Goal: Task Accomplishment & Management: Complete application form

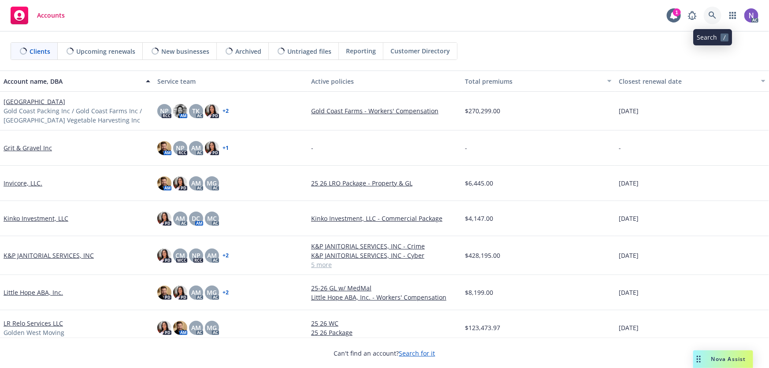
click at [716, 15] on icon at bounding box center [713, 15] width 8 height 8
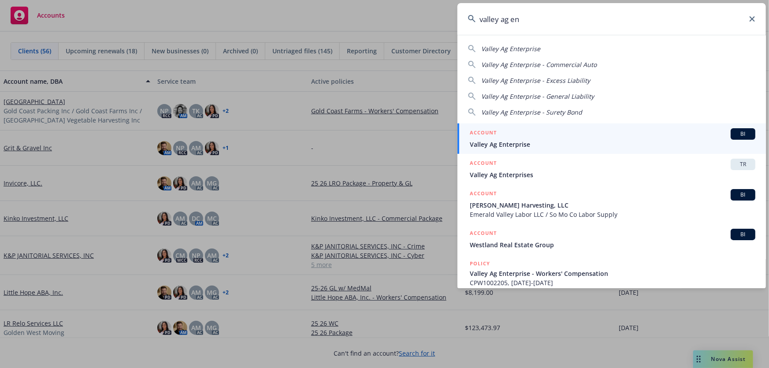
type input "valley ag en"
click at [526, 151] on link "ACCOUNT BI Valley Ag Enterprise" at bounding box center [611, 138] width 309 height 30
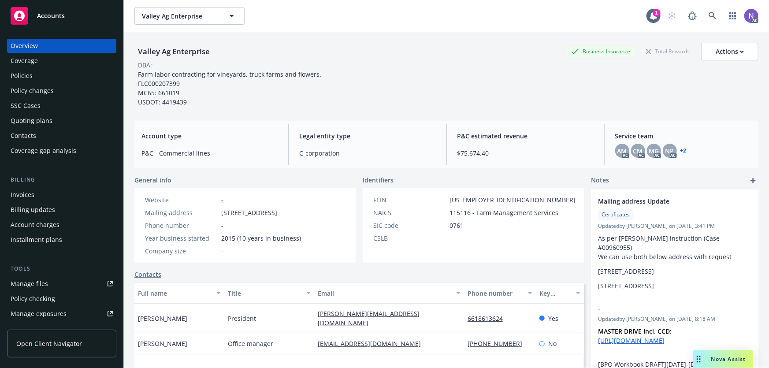
click at [62, 90] on div "Policy changes" at bounding box center [62, 91] width 102 height 14
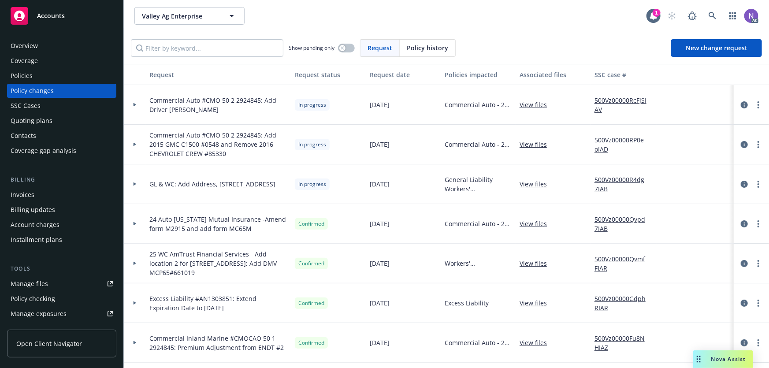
drag, startPoint x: 79, startPoint y: 78, endPoint x: 87, endPoint y: 80, distance: 7.8
click at [79, 78] on div "Policies" at bounding box center [62, 76] width 102 height 14
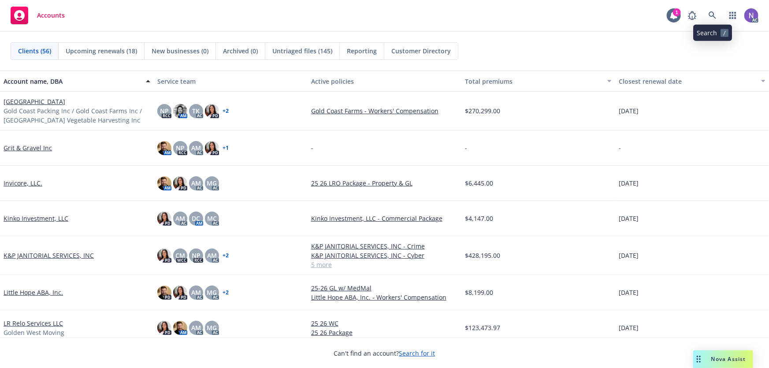
drag, startPoint x: 724, startPoint y: 11, endPoint x: 717, endPoint y: 13, distance: 7.3
click at [717, 13] on div "AC" at bounding box center [721, 16] width 75 height 18
click at [717, 13] on link at bounding box center [713, 16] width 18 height 18
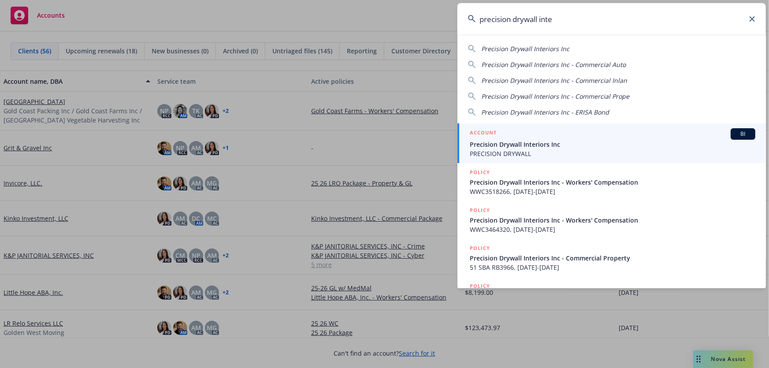
type input "precision drywall inte"
click at [554, 145] on span "Precision Drywall Interiors Inc" at bounding box center [613, 144] width 286 height 9
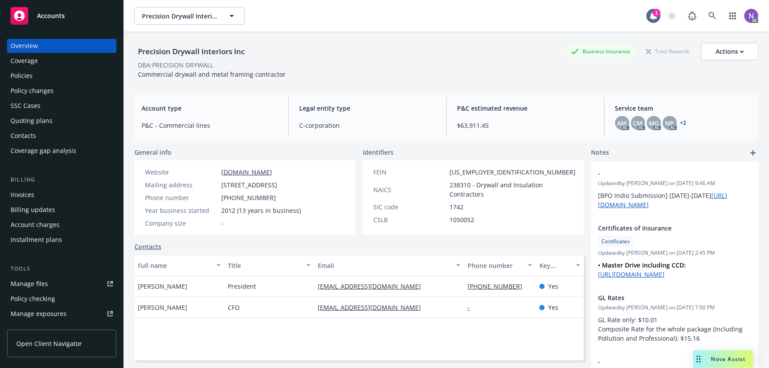
click at [57, 76] on div "Policies" at bounding box center [62, 76] width 102 height 14
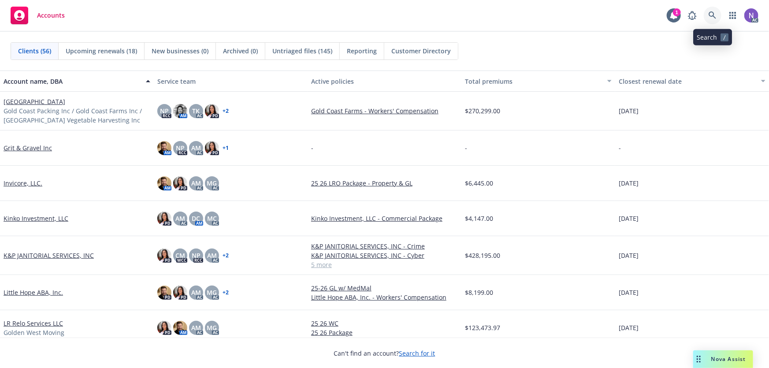
click at [713, 17] on icon at bounding box center [713, 15] width 8 height 8
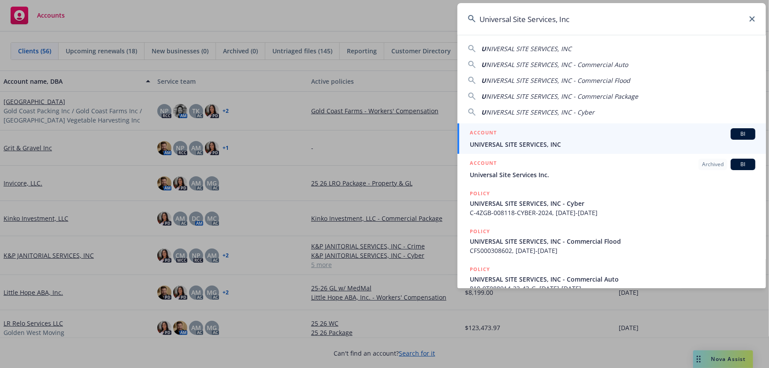
type input "Universal Site Services, Inc"
click at [556, 131] on div "ACCOUNT BI" at bounding box center [613, 133] width 286 height 11
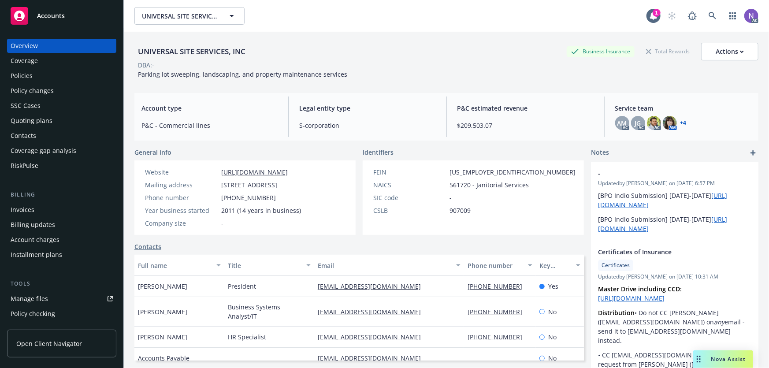
click at [57, 78] on div "Policies" at bounding box center [62, 76] width 102 height 14
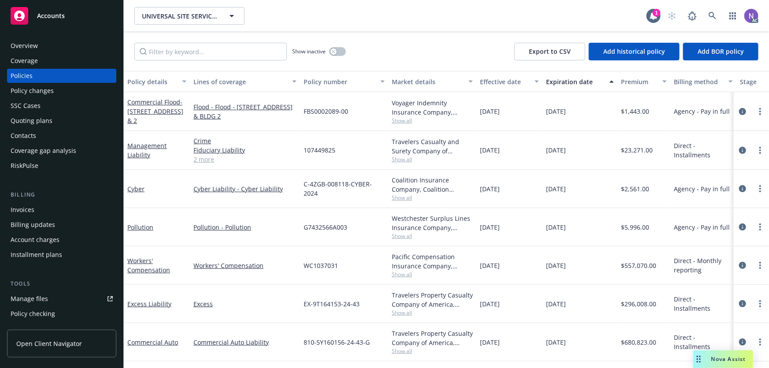
click at [76, 96] on div "Policy changes" at bounding box center [62, 91] width 102 height 14
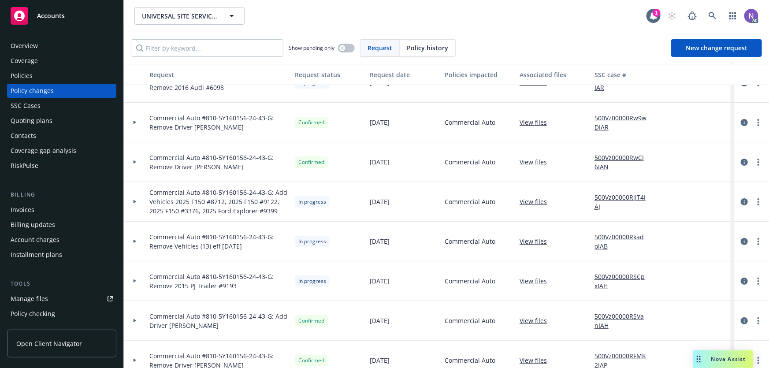
scroll to position [80, 0]
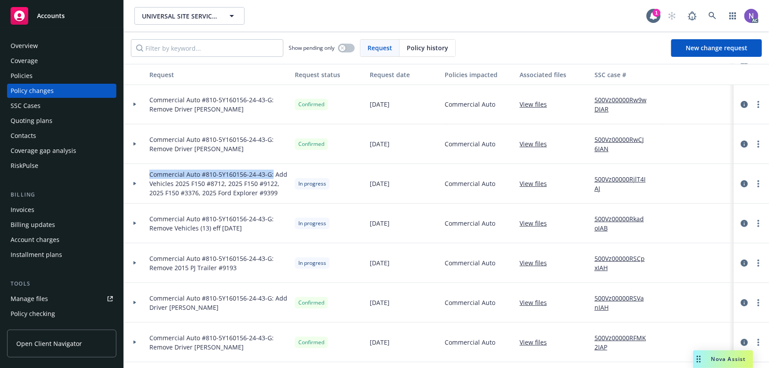
drag, startPoint x: 148, startPoint y: 172, endPoint x: 271, endPoint y: 175, distance: 123.0
click at [271, 175] on div "Commercial Auto #810-5Y160156-24-43-G: Add Vehicles 2025 F150 #8712, 2025 F150 …" at bounding box center [218, 184] width 145 height 40
copy span "Commercial Auto #810-5Y160156-24-43-G:"
click at [716, 45] on span "New change request" at bounding box center [717, 48] width 62 height 8
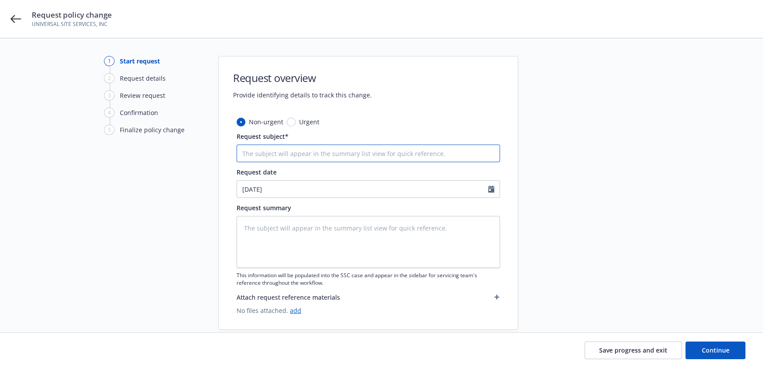
click at [318, 149] on input "Request subject*" at bounding box center [369, 154] width 264 height 18
paste input "Commercial Auto #810-5Y160156-24-43-G:"
type textarea "x"
type input "Commercial Auto #810-5Y160156-24-43-G:"
type textarea "x"
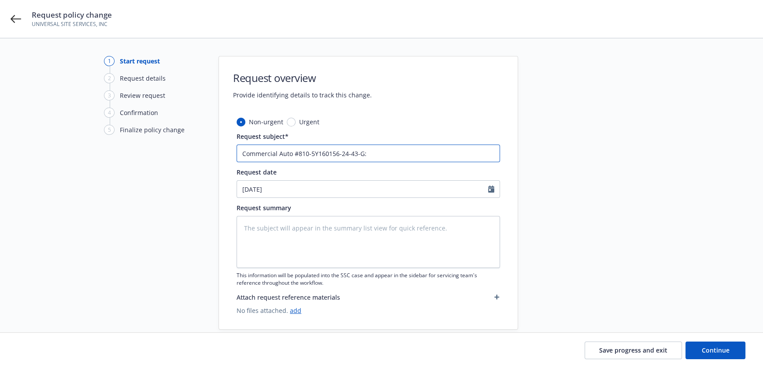
type input "Commercial Auto #810-5Y160156-24-43-G:"
type textarea "x"
type input "Commercial Auto #810-5Y160156-24-43-G: A"
type textarea "x"
type input "Commercial Auto #810-5Y160156-24-43-G: Ad"
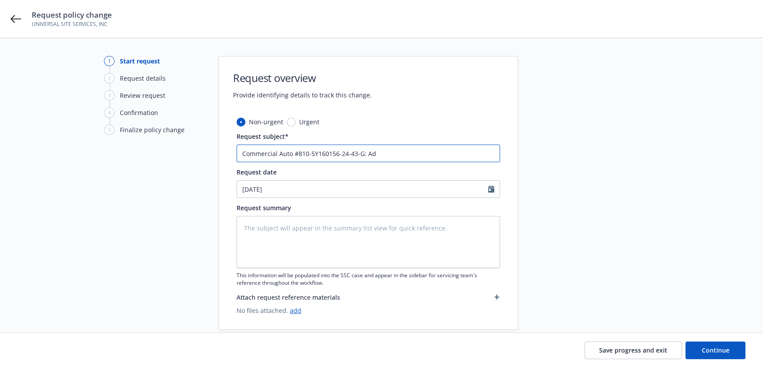
type textarea "x"
type input "Commercial Auto #810-5Y160156-24-43-G: Add"
type textarea "x"
type input "Commercial Auto #810-5Y160156-24-43-G: Add"
type textarea "x"
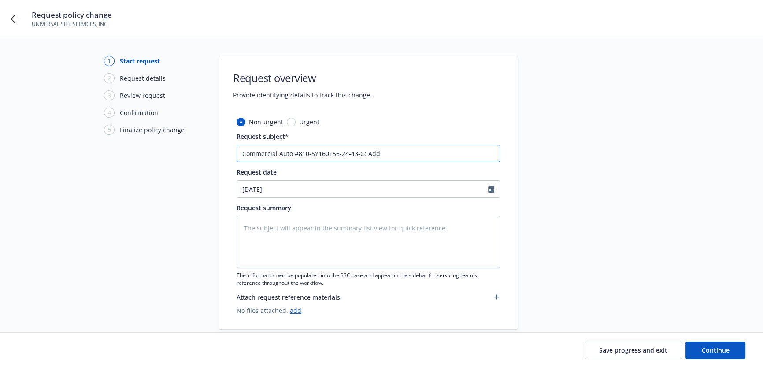
type input "Commercial Auto #810-5Y160156-24-43-G: Add D"
type textarea "x"
type input "Commercial Auto #810-5Y160156-24-43-G: Add Dr"
type textarea "x"
type input "Commercial Auto #810-5Y160156-24-43-G: Add Driv"
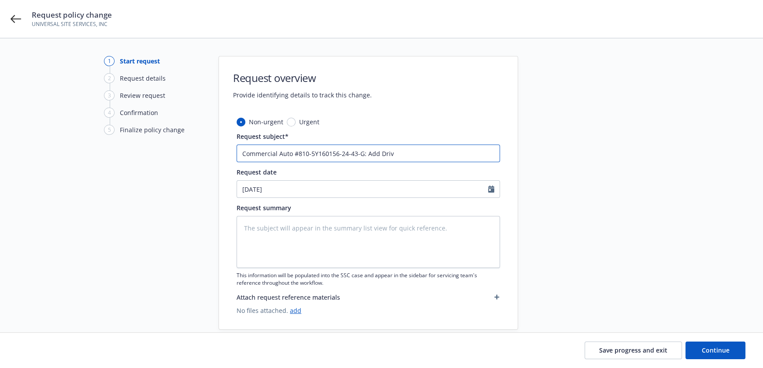
type textarea "x"
type input "Commercial Auto #810-5Y160156-24-43-G: Add Drive"
type textarea "x"
type input "Commercial Auto #810-5Y160156-24-43-G: Add Driver"
type textarea "x"
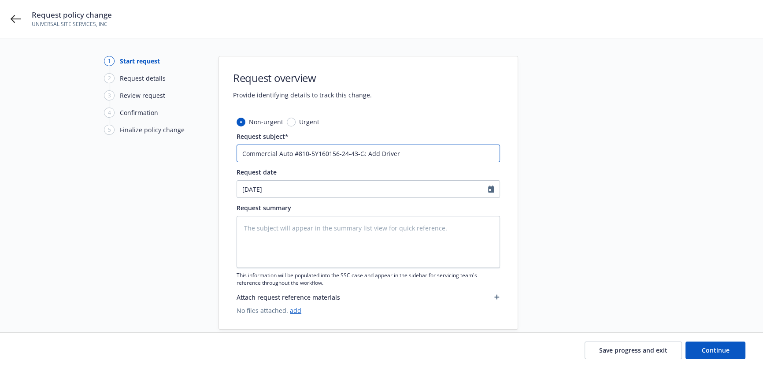
type input "Commercial Auto #810-5Y160156-24-43-G: Add Driver"
type textarea "x"
type input "Commercial Auto #810-5Y160156-24-43-G: Add Driver P"
type textarea "x"
type input "Commercial Auto #810-5Y160156-24-43-G: Add Driver Pe"
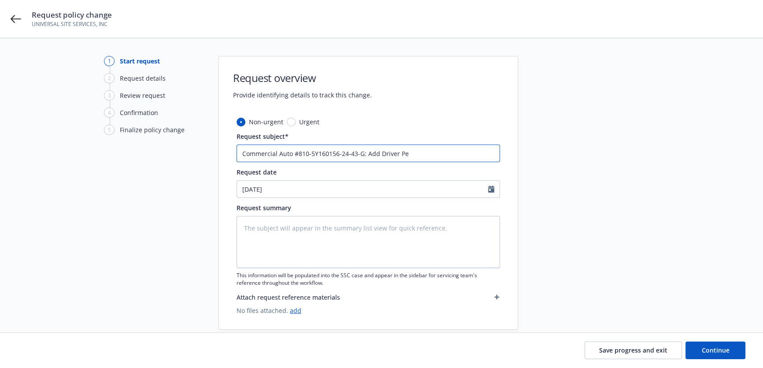
type textarea "x"
type input "Commercial Auto #810-5Y160156-24-43-G: Add Driver Pet"
type textarea "x"
type input "Commercial Auto #810-5Y160156-24-43-G: Add Driver Pete"
type textarea "x"
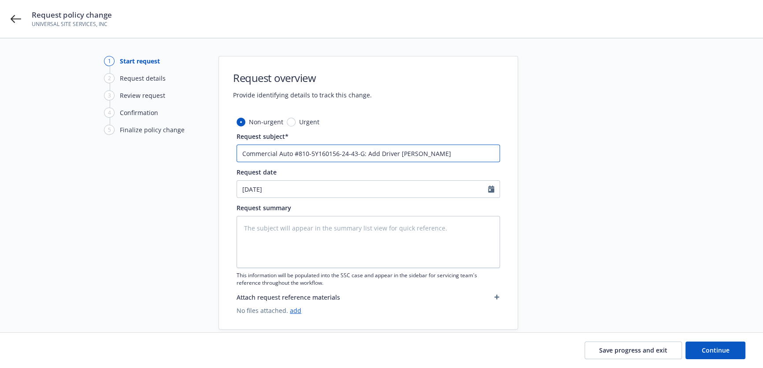
type input "Commercial Auto #810-5Y160156-24-43-G: Add Driver Peter"
type textarea "x"
type input "Commercial Auto #810-5Y160156-24-43-G: Add Driver Peter"
type textarea "x"
type input "Commercial Auto #810-5Y160156-24-43-G: Add Driver Peter M"
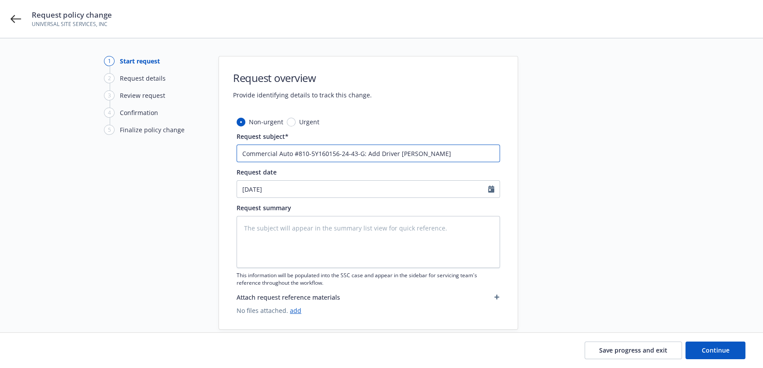
type textarea "x"
type input "Commercial Auto #810-5Y160156-24-43-G: Add Driver Peter Ma"
type textarea "x"
type input "Commercial Auto #810-5Y160156-24-43-G: Add Driver Peter Mat"
type textarea "x"
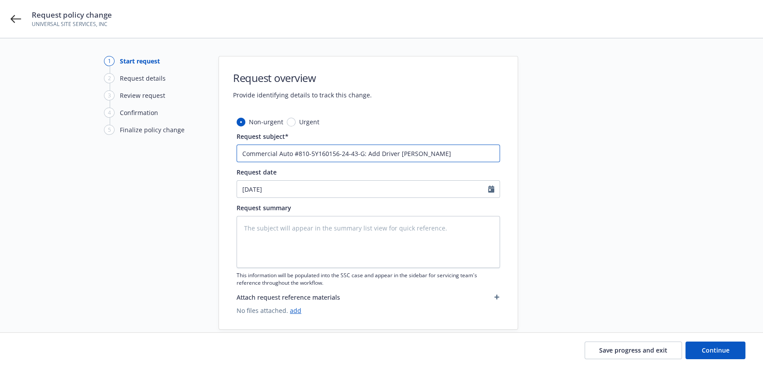
type input "Commercial Auto #810-5Y160156-24-43-G: Add Driver Peter Math"
type textarea "x"
type input "Commercial Auto #810-5Y160156-24-43-G: Add Driver Peter Mathi"
type textarea "x"
type input "Commercial Auto #810-5Y160156-24-43-G: Add Driver Peter Mathie"
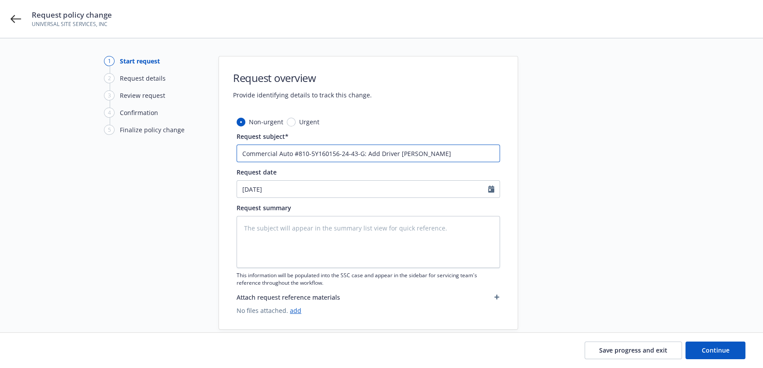
type textarea "x"
type input "Commercial Auto #810-5Y160156-24-43-G: Add Driver Peter Mathieu"
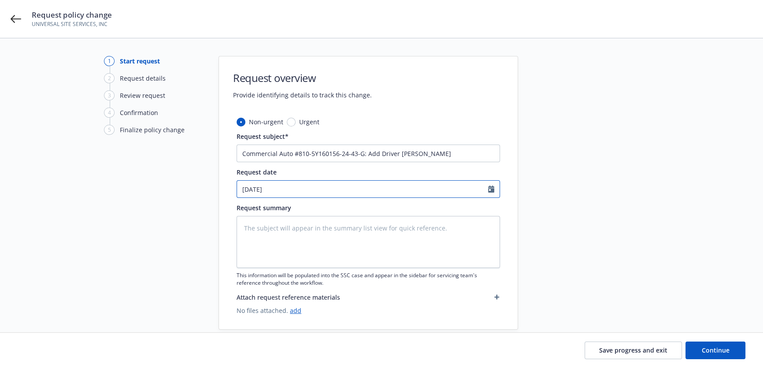
select select "9"
type textarea "x"
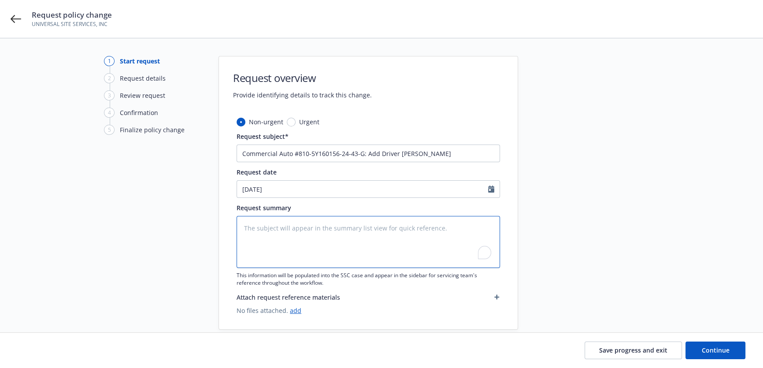
type textarea "x"
type textarea "D"
type textarea "x"
type textarea "Dr"
type textarea "x"
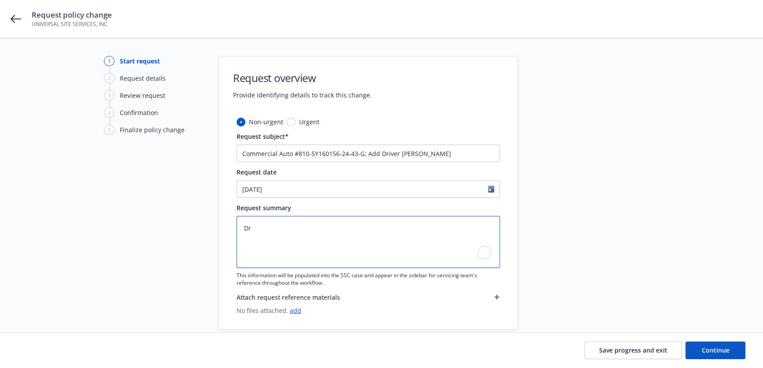
type textarea "Dri"
type textarea "x"
type textarea "Driv"
type textarea "x"
type textarea "Drive"
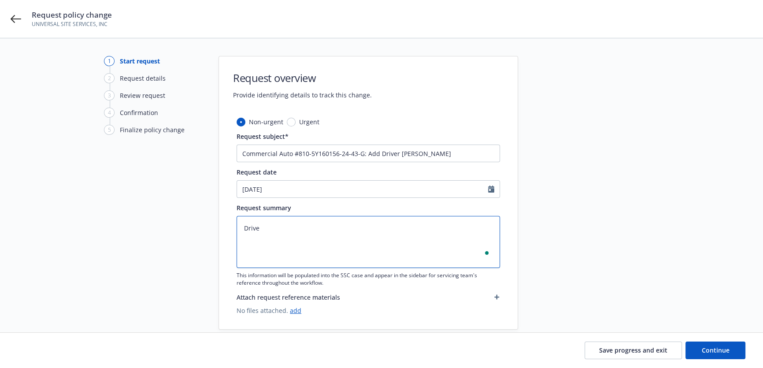
type textarea "x"
type textarea "Driver"
type textarea "x"
type textarea "Driv"
type textarea "x"
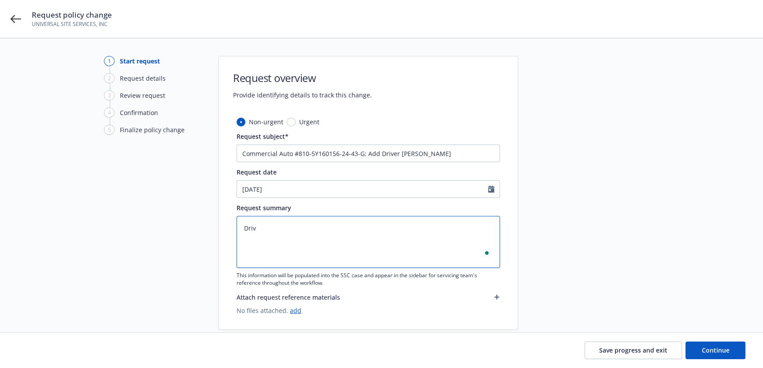
type textarea "Dri"
type textarea "x"
type textarea "Dr"
type textarea "x"
type textarea "D"
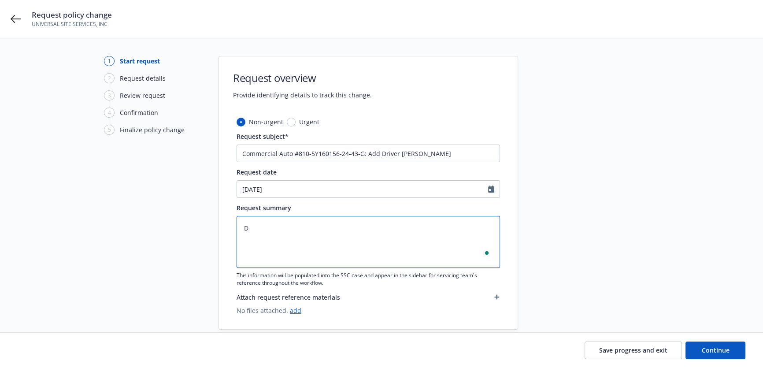
type textarea "x"
type textarea "A"
type textarea "x"
type textarea "Ad"
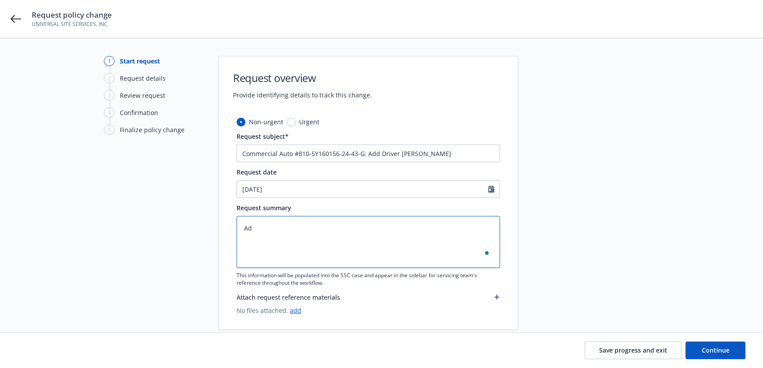
type textarea "x"
type textarea "Add"
type textarea "x"
type textarea "Add"
type textarea "x"
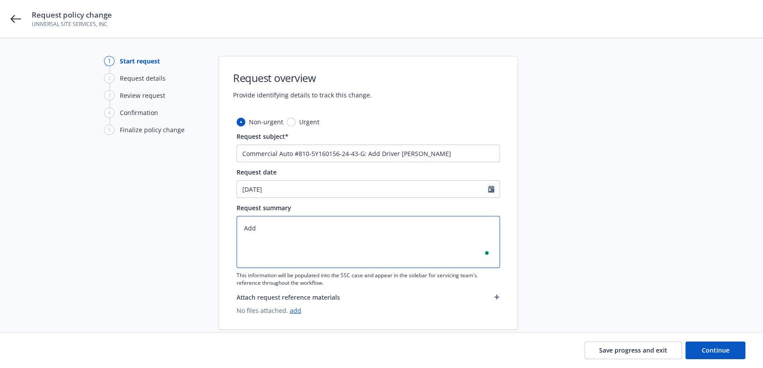
type textarea "Add D"
type textarea "x"
type textarea "Add Dr"
type textarea "x"
type textarea "Add Dro"
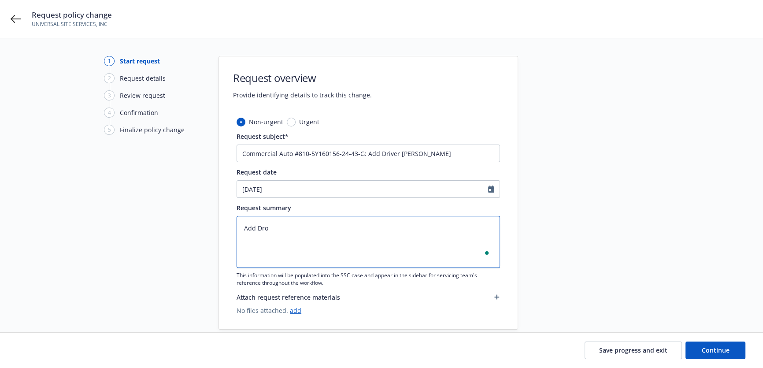
type textarea "x"
type textarea "Add Drov"
type textarea "x"
type textarea "Add Drove"
type textarea "x"
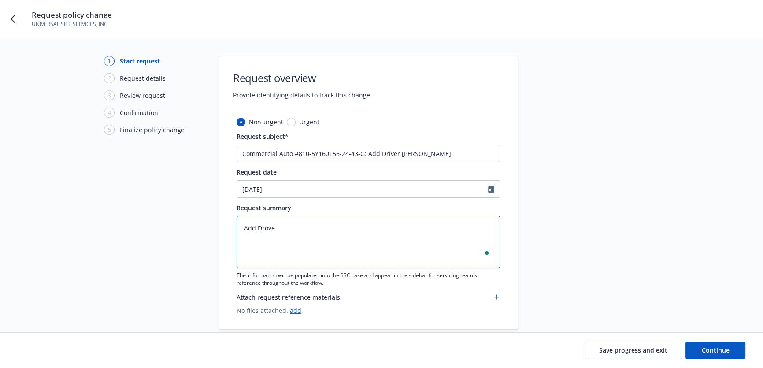
type textarea "Add Drover"
type textarea "x"
type textarea "Add Drove"
type textarea "x"
type textarea "Add Drov"
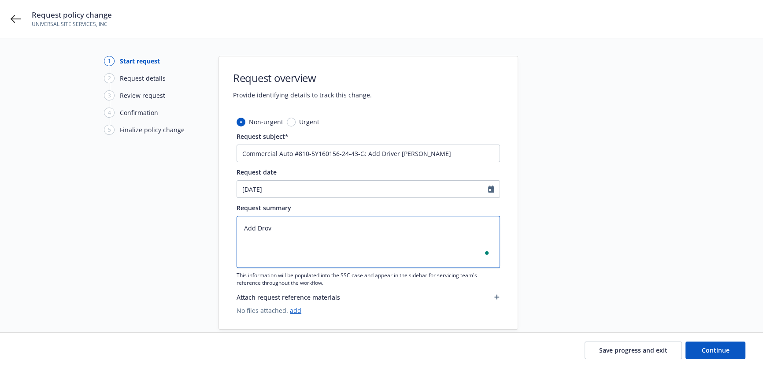
type textarea "x"
type textarea "Add Dro"
type textarea "x"
type textarea "Add Dr"
type textarea "x"
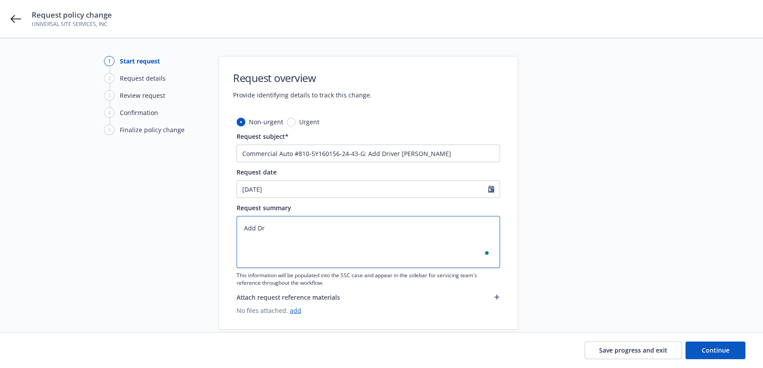
type textarea "Add Dri"
type textarea "x"
type textarea "Add Driv"
type textarea "x"
type textarea "Add Drive"
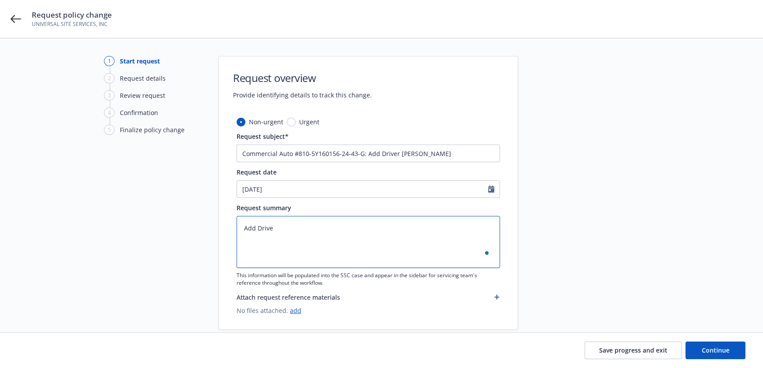
type textarea "x"
type textarea "Add Driver"
type textarea "x"
type textarea "Add Driver:"
type textarea "x"
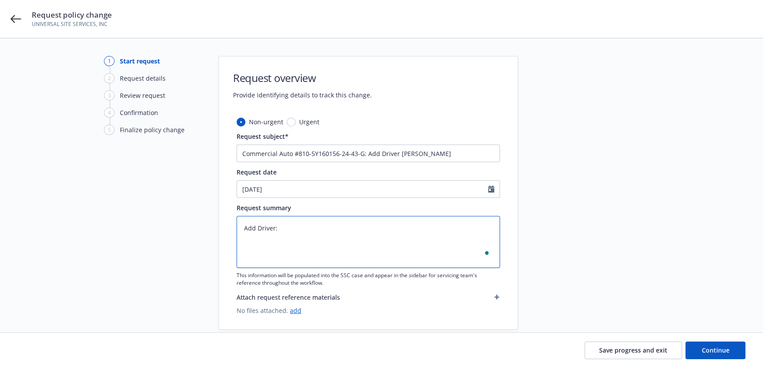
type textarea "Add Driver:"
type textarea "x"
type textarea "Add Driver: P"
type textarea "x"
type textarea "Add Driver: Pe"
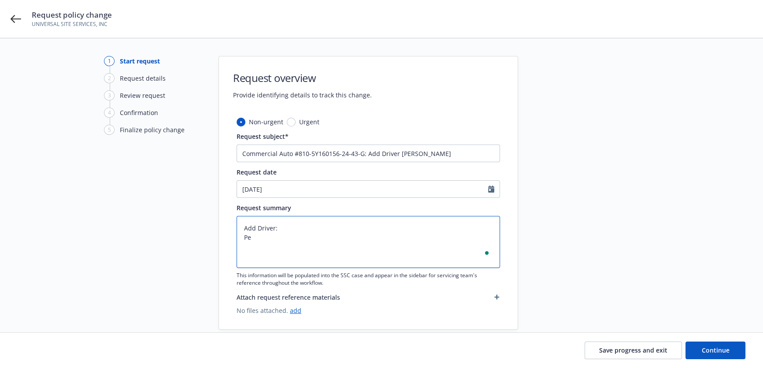
type textarea "x"
type textarea "Add Driver: Pet"
type textarea "x"
type textarea "Add Driver: Pete"
type textarea "x"
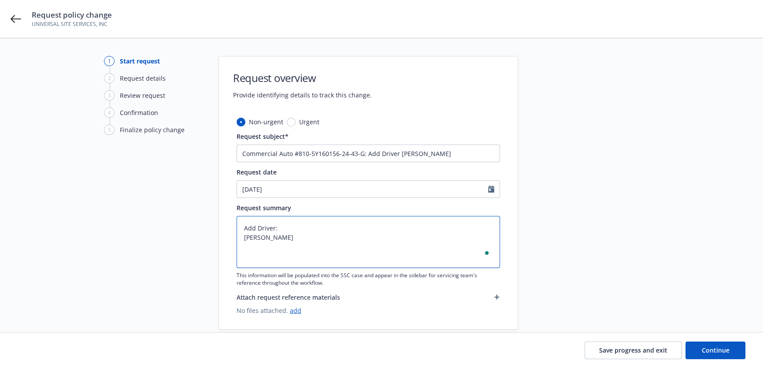
type textarea "Add Driver: Peter"
type textarea "x"
type textarea "Add Driver: Peter"
type textarea "x"
type textarea "Add Driver: Peter M"
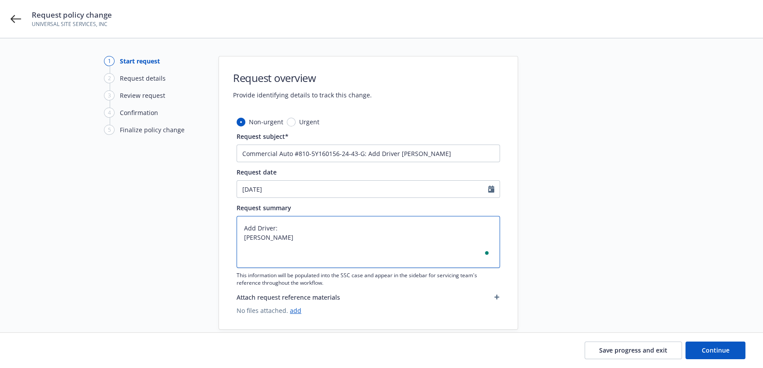
type textarea "x"
type textarea "Add Driver: Peter Ma"
type textarea "x"
type textarea "Add Driver: Peter Math"
type textarea "x"
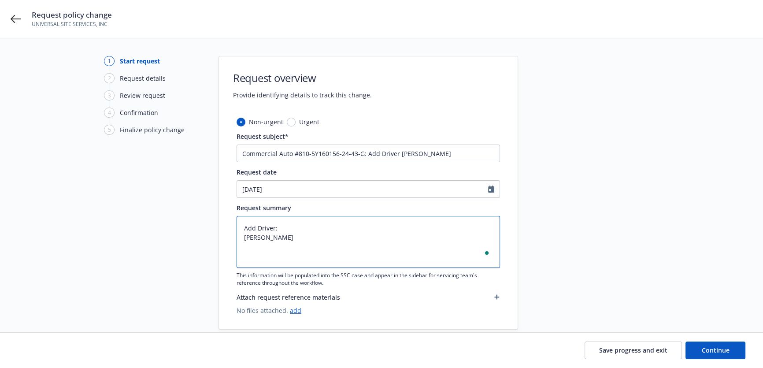
type textarea "Add Driver: Peter Mathi"
type textarea "x"
type textarea "Add Driver: Peter Mathiew"
type textarea "x"
type textarea "Add Driver: Peter Mathie"
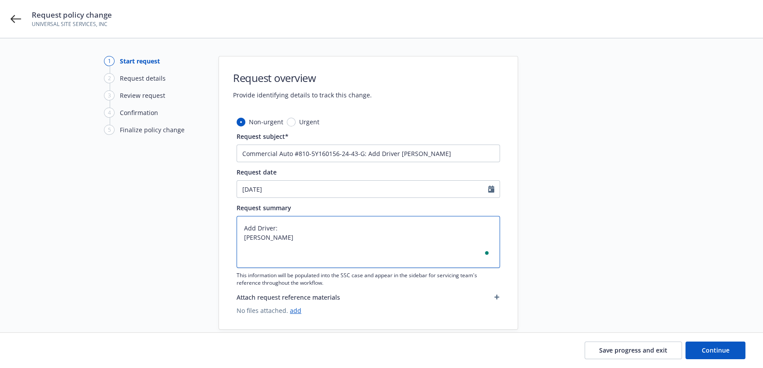
type textarea "x"
type textarea "Add Driver: Peter Mathieu"
type textarea "x"
type textarea "Add Driver: Peter Mathieu"
type textarea "x"
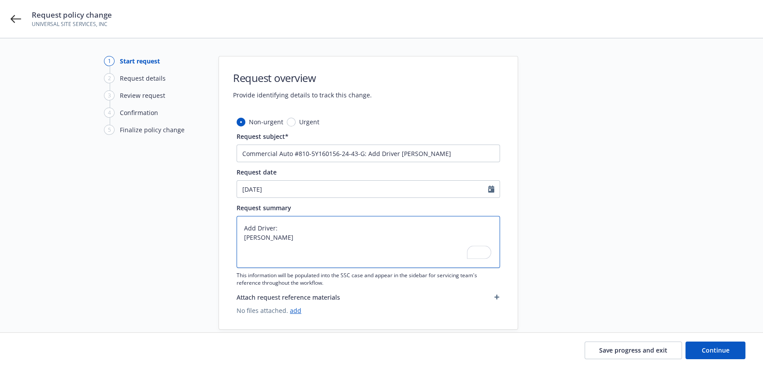
type textarea "Add Driver: Peter Mathieu D"
type textarea "x"
type textarea "Add Driver: Peter Mathieu DO"
type textarea "x"
type textarea "Add Driver: Peter Mathieu DOB"
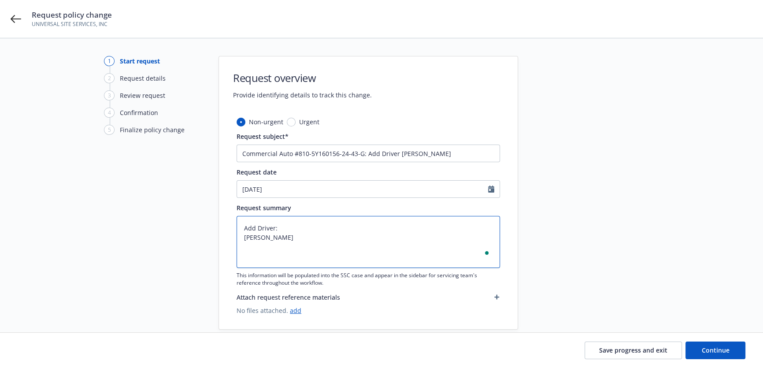
type textarea "x"
type textarea "Add Driver: Peter Mathieu DOB:"
type textarea "x"
type textarea "Add Driver: Peter Mathieu DOB:"
type textarea "x"
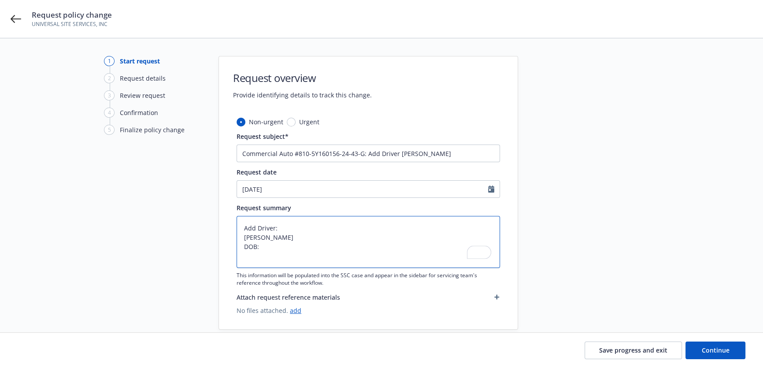
type textarea "Add Driver: Peter Mathieu DOB: 0"
type textarea "x"
type textarea "Add Driver: Peter Mathieu DOB: 03"
type textarea "x"
type textarea "Add Driver: Peter Mathieu DOB: 03/"
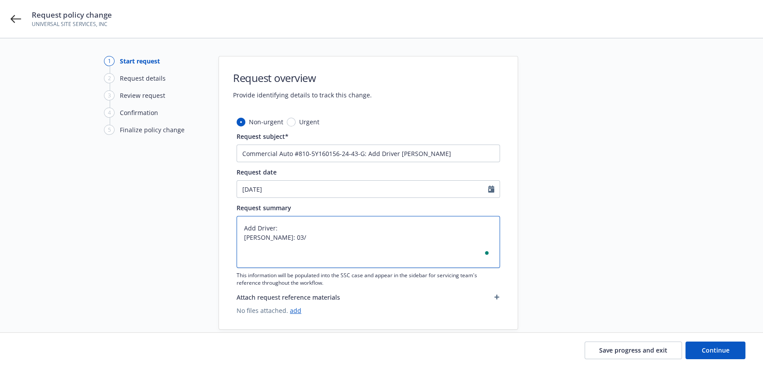
type textarea "x"
type textarea "Add Driver: Peter Mathieu DOB: 03/0"
type textarea "x"
type textarea "Add Driver: Peter Mathieu DOB: 03/05"
type textarea "x"
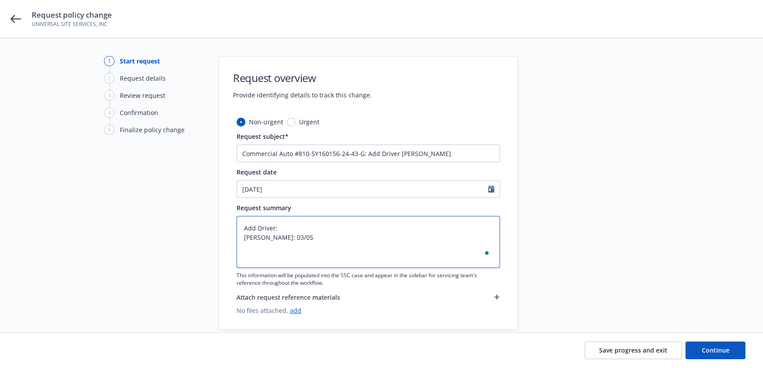
type textarea "Add Driver: Peter Mathieu DOB: 03/05/"
type textarea "x"
type textarea "Add Driver: Peter Mathieu DOB: 03/05/1"
type textarea "x"
type textarea "Add Driver: Peter Mathieu DOB: 03/05/19"
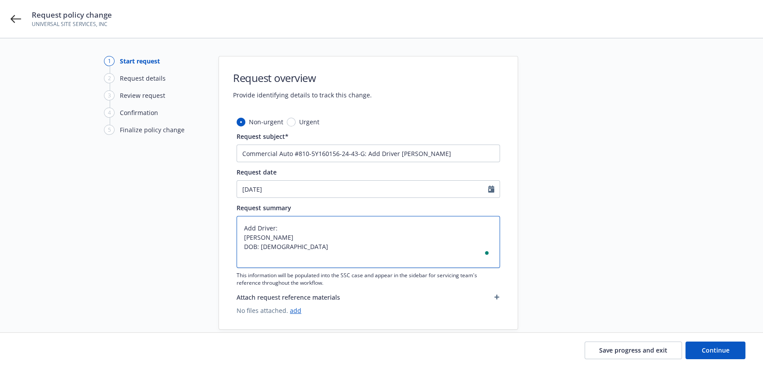
type textarea "x"
type textarea "Add Driver: Peter Mathieu DOB: 03/05/196"
type textarea "x"
type textarea "Add Driver: Peter Mathieu DOB: 03/05/1964"
type textarea "x"
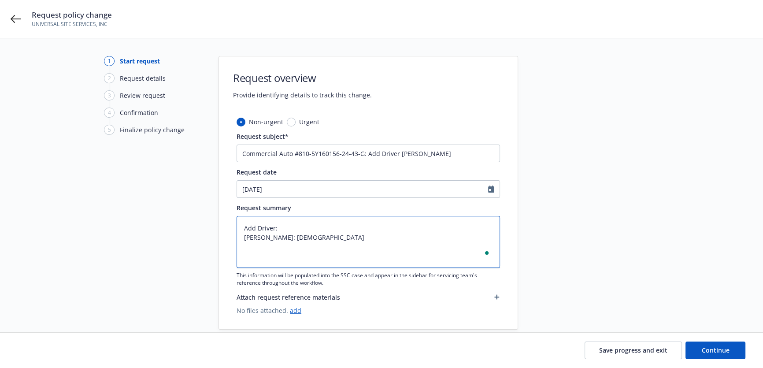
type textarea "Add Driver: Peter Mathieu DOB: 03/05/1964"
type textarea "x"
type textarea "Add Driver: Peter Mathieu DOB: 03/05/1964 C"
type textarea "x"
type textarea "Add Driver: Peter Mathieu DOB: 03/05/1964 CA"
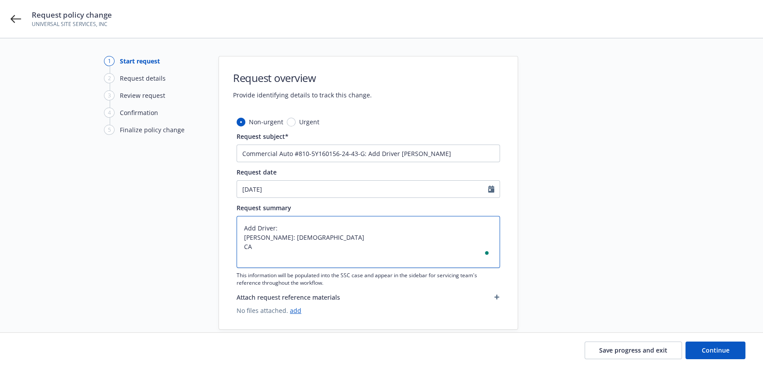
type textarea "x"
type textarea "Add Driver: Peter Mathieu DOB: 03/05/1964 CA"
type textarea "x"
type textarea "Add Driver: Peter Mathieu DOB: 03/05/1964 CA D"
type textarea "x"
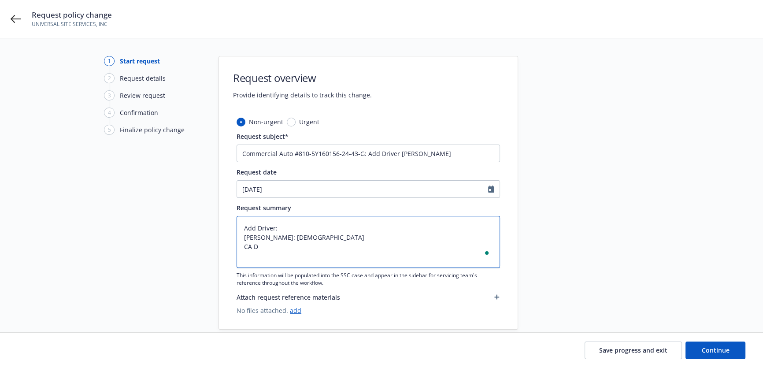
type textarea "Add Driver: Peter Mathieu DOB: 03/05/1964 CA DL"
type textarea "x"
type textarea "Add Driver: Peter Mathieu DOB: 03/05/1964 CA DL"
type textarea "x"
type textarea "Add Driver: Peter Mathieu DOB: 03/05/1964 CA DL #"
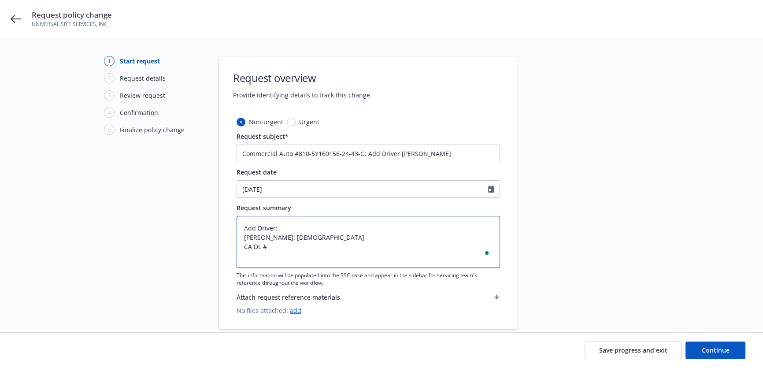
type textarea "x"
type textarea "Add Driver: Peter Mathieu DOB: 03/05/1964 CA DL #A"
type textarea "x"
type textarea "Add Driver: Peter Mathieu DOB: 03/05/1964 CA DL #A4"
type textarea "x"
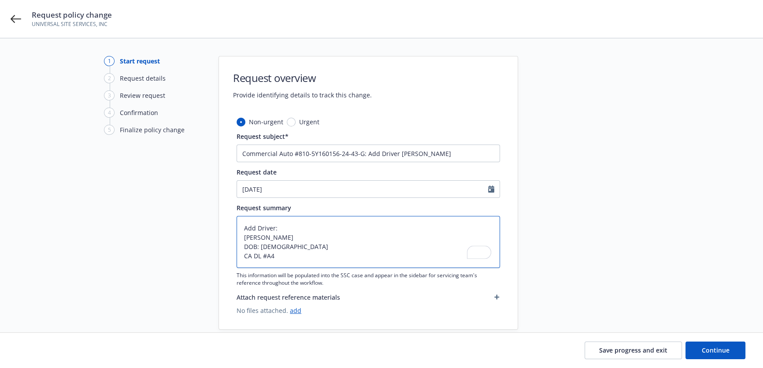
type textarea "Add Driver: Peter Mathieu DOB: 03/05/1964 CA DL #A4S"
type textarea "x"
type textarea "Add Driver: Peter Mathieu DOB: 03/05/1964 CA DL #A4S2"
type textarea "x"
type textarea "Add Driver: Peter Mathieu DOB: 03/05/1964 CA DL #A4S28"
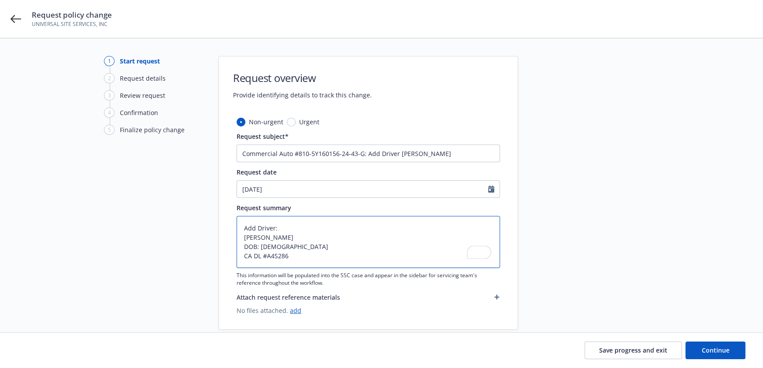
click at [275, 259] on textarea "Add Driver: Peter Mathieu DOB: 03/05/1964 CA DL #A4S286" at bounding box center [369, 242] width 264 height 52
click at [307, 255] on textarea "Add Driver: Peter Mathieu DOB: 03/05/1964 CA DL #A46286" at bounding box center [369, 242] width 264 height 52
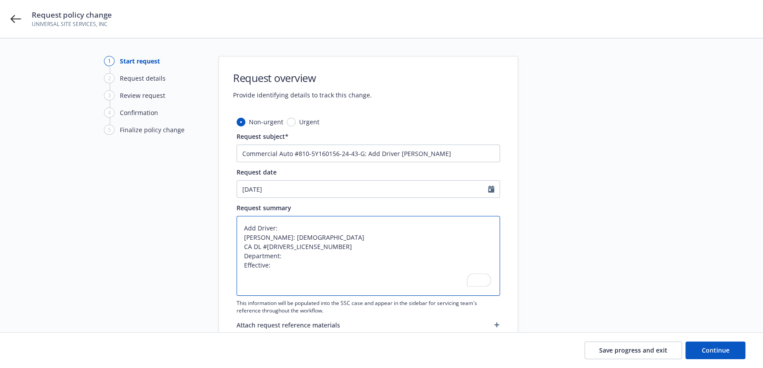
click at [334, 276] on textarea "Add Driver: Peter Mathieu DOB: 03/05/1964 CA DL #A4628659 Department: Effective:" at bounding box center [369, 256] width 264 height 80
click at [299, 264] on textarea "Add Driver: Peter Mathieu DOB: 03/05/1964 CA DL #A4628659 Department: Effective:" at bounding box center [369, 256] width 264 height 80
click at [715, 349] on span "Continue" at bounding box center [716, 350] width 28 height 8
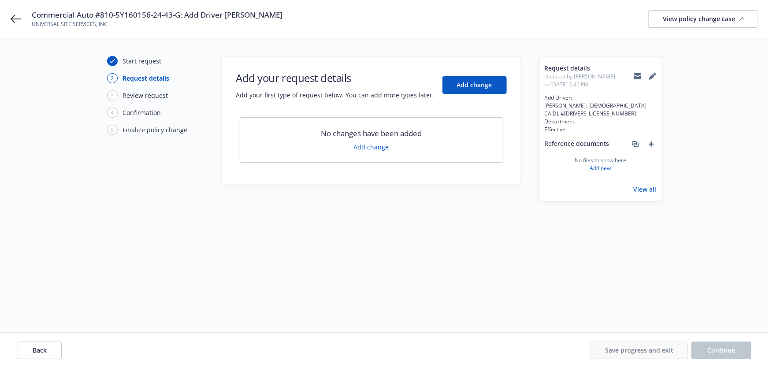
click at [635, 75] on icon at bounding box center [637, 77] width 7 height 4
click at [490, 81] on span "Add change" at bounding box center [474, 85] width 35 height 8
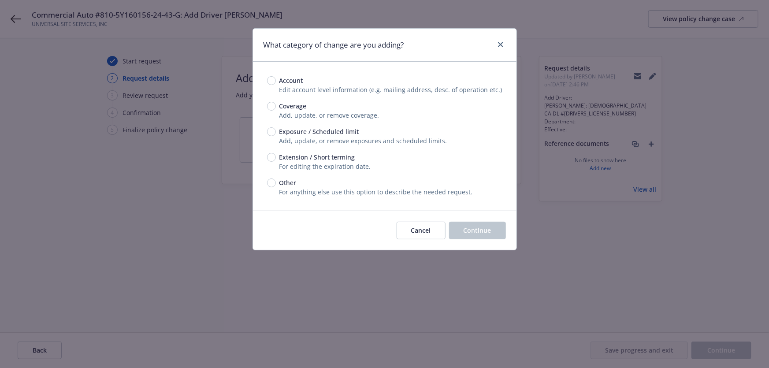
click at [330, 135] on span "Exposure / Scheduled limit" at bounding box center [319, 131] width 80 height 9
click at [276, 135] on input "Exposure / Scheduled limit" at bounding box center [271, 131] width 9 height 9
click at [454, 226] on button "Continue" at bounding box center [477, 231] width 57 height 18
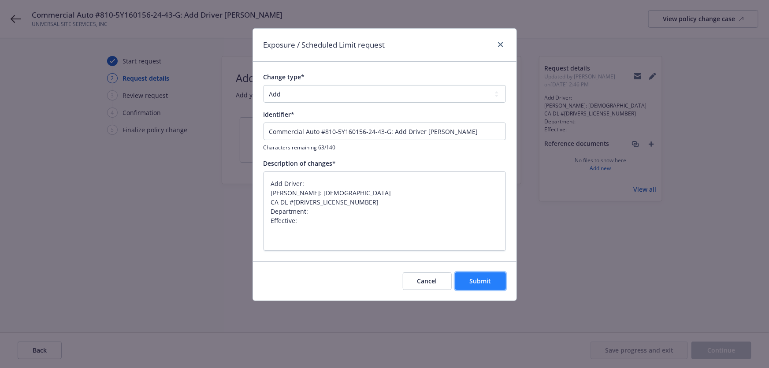
click at [475, 282] on span "Submit" at bounding box center [481, 281] width 22 height 8
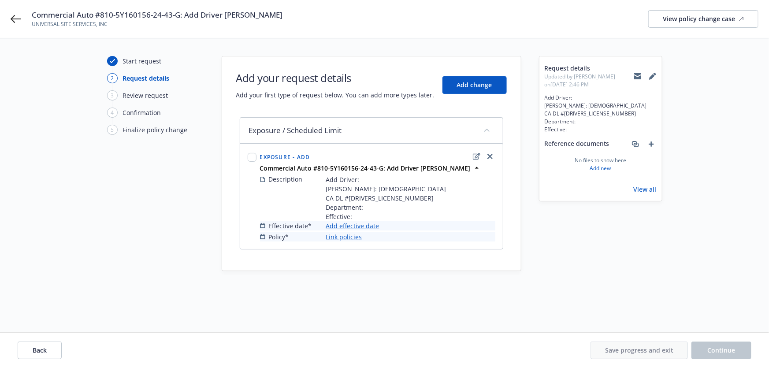
click at [367, 230] on link "Add effective date" at bounding box center [352, 225] width 53 height 9
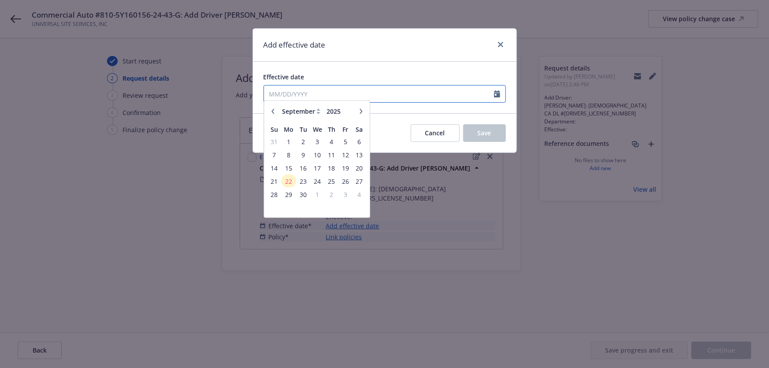
click at [348, 96] on input "Effective date" at bounding box center [379, 94] width 230 height 17
click at [291, 185] on span "22" at bounding box center [288, 184] width 13 height 11
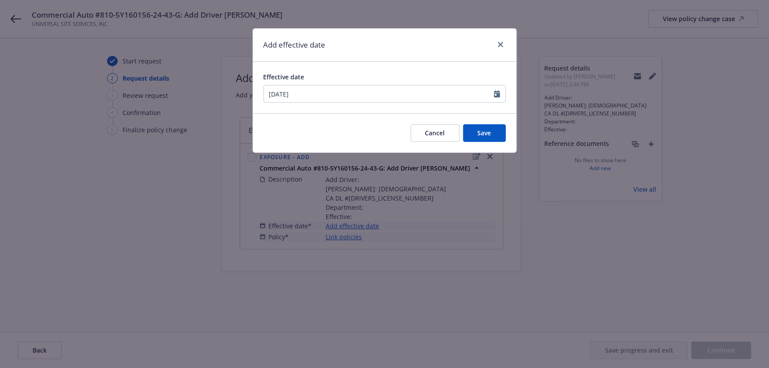
click at [511, 133] on div "Cancel Save" at bounding box center [385, 132] width 264 height 39
click at [492, 139] on button "Save" at bounding box center [484, 133] width 43 height 18
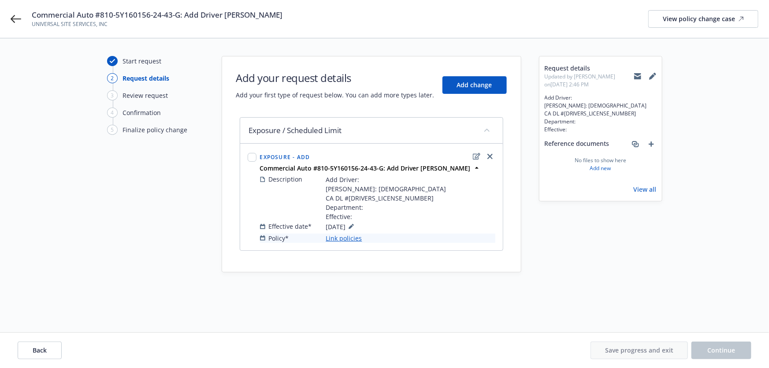
click at [353, 243] on link "Link policies" at bounding box center [344, 238] width 36 height 9
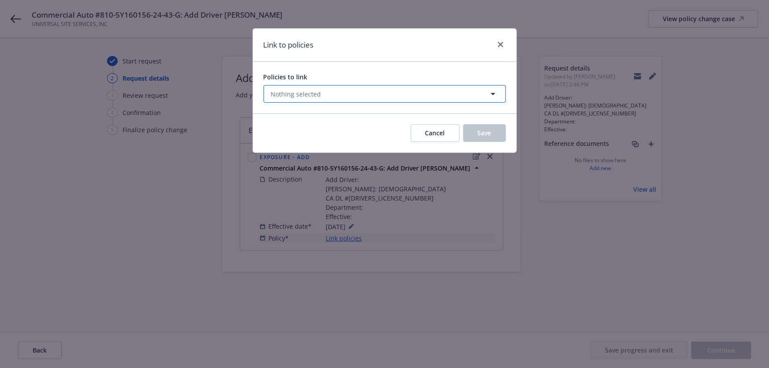
click at [457, 100] on button "Nothing selected" at bounding box center [385, 94] width 242 height 18
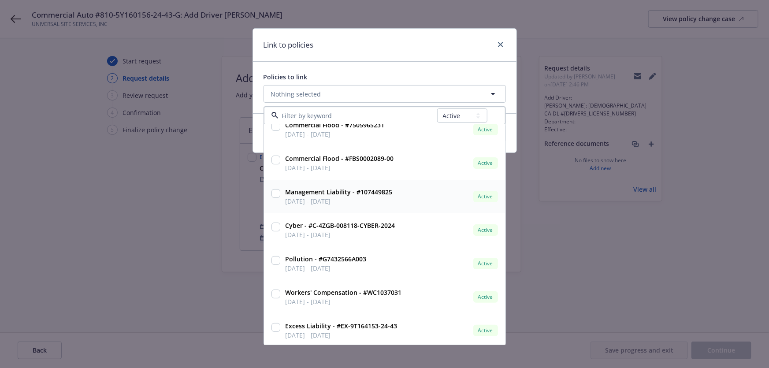
scroll to position [115, 0]
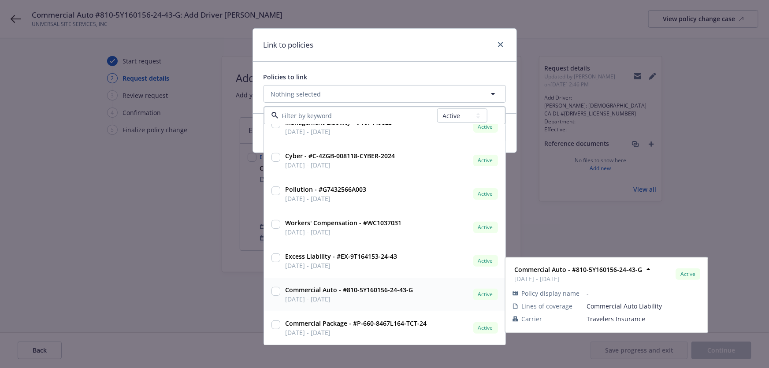
click at [380, 291] on strong "Commercial Auto - #810-5Y160156-24-43-G" at bounding box center [350, 290] width 128 height 8
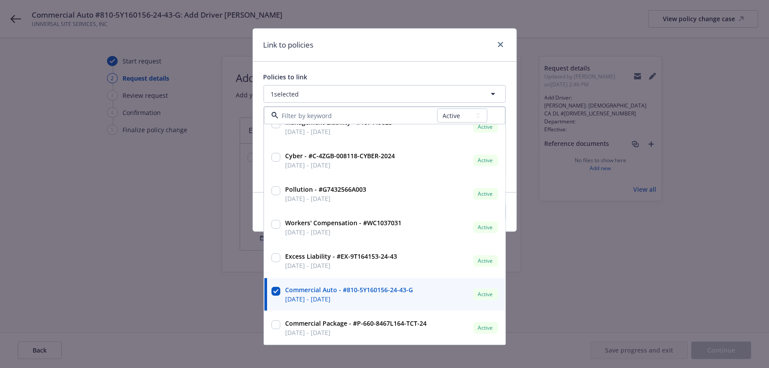
click at [414, 65] on div "Policies to link 1 selected All Active Upcoming Expired Cancelled Commercial Fl…" at bounding box center [385, 127] width 264 height 130
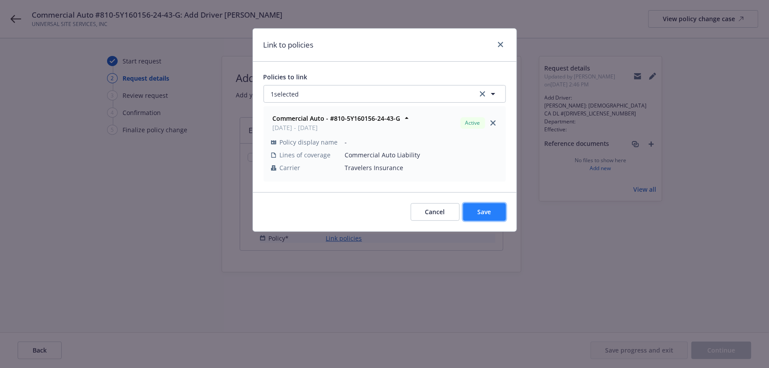
click at [484, 208] on span "Save" at bounding box center [485, 212] width 14 height 8
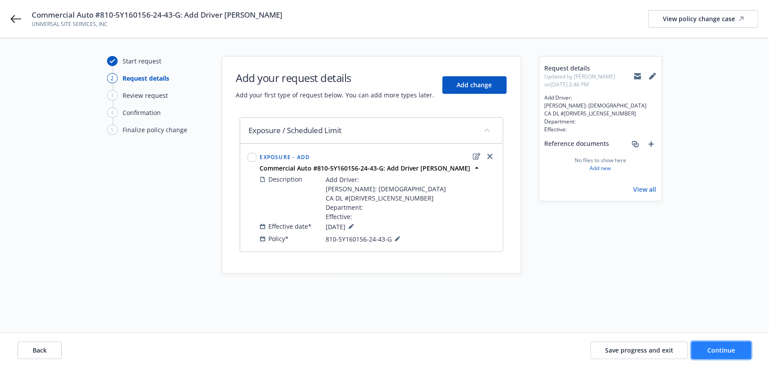
click at [705, 351] on button "Continue" at bounding box center [721, 351] width 60 height 18
click at [651, 147] on icon "add" at bounding box center [651, 143] width 5 height 5
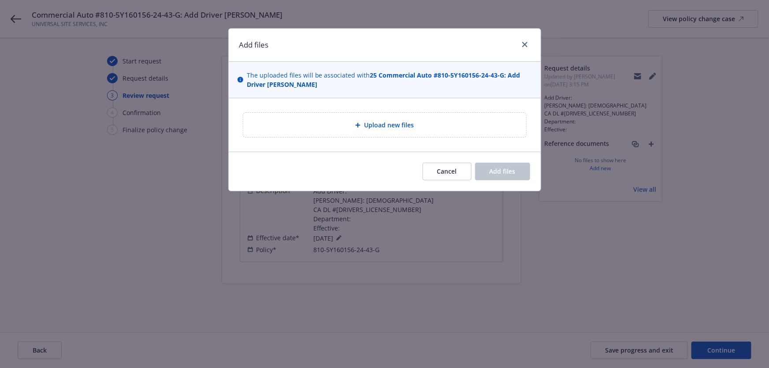
click at [422, 115] on div "Upload new files" at bounding box center [384, 125] width 283 height 24
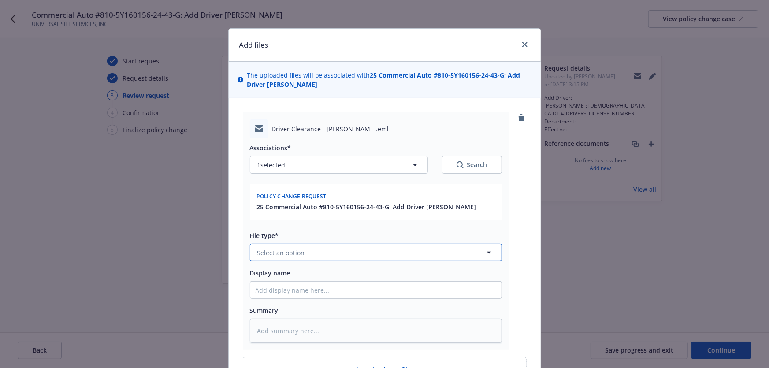
click at [357, 248] on button "Select an option" at bounding box center [376, 253] width 252 height 18
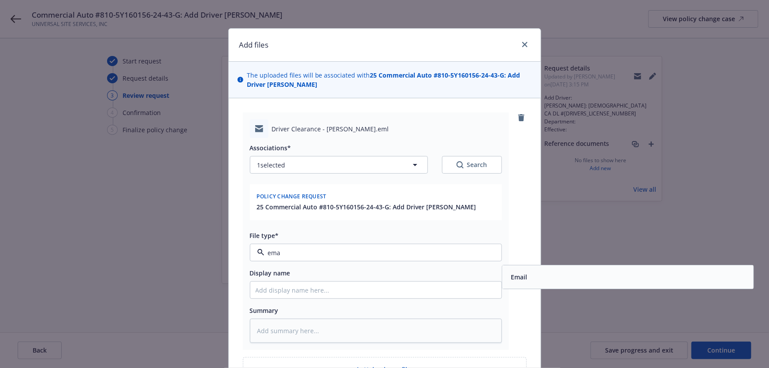
drag, startPoint x: 529, startPoint y: 280, endPoint x: 491, endPoint y: 271, distance: 39.2
click at [529, 280] on div "Email" at bounding box center [627, 277] width 241 height 13
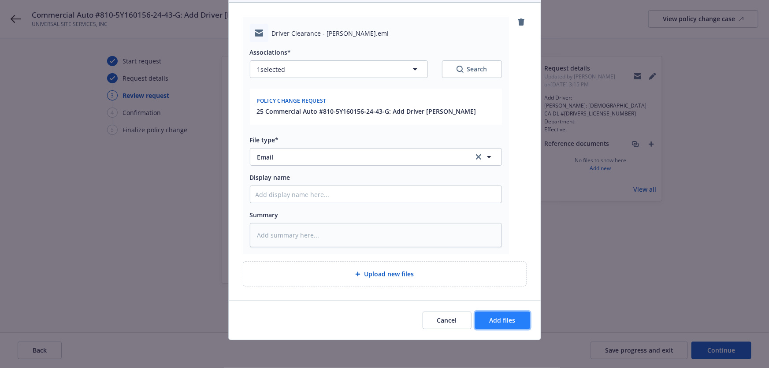
click at [503, 322] on span "Add files" at bounding box center [503, 320] width 26 height 8
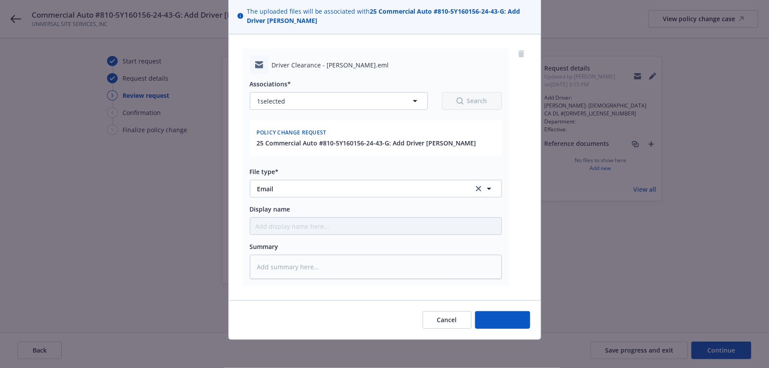
scroll to position [63, 0]
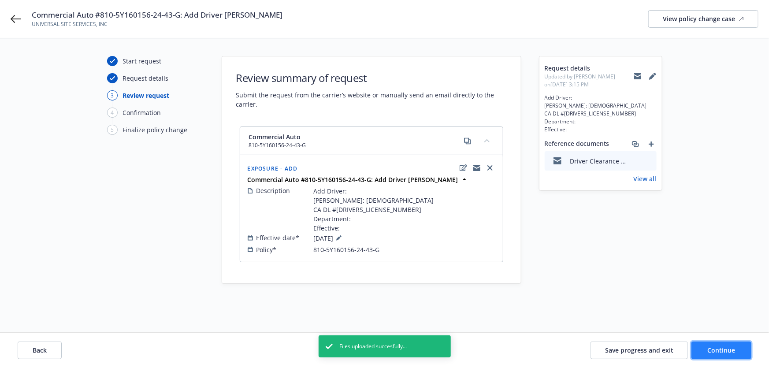
click at [704, 349] on button "Continue" at bounding box center [721, 351] width 60 height 18
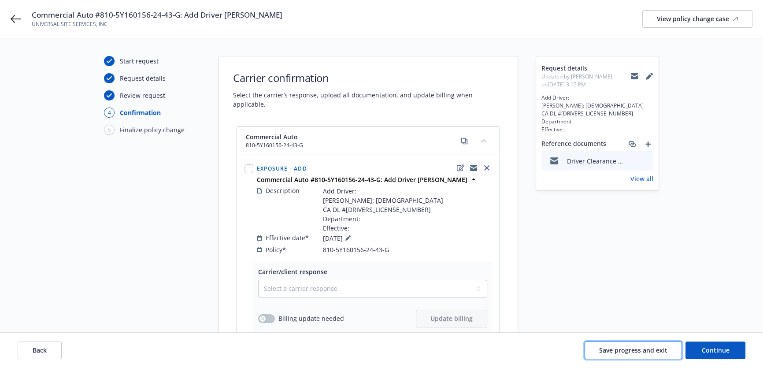
click at [652, 353] on span "Save progress and exit" at bounding box center [633, 350] width 68 height 8
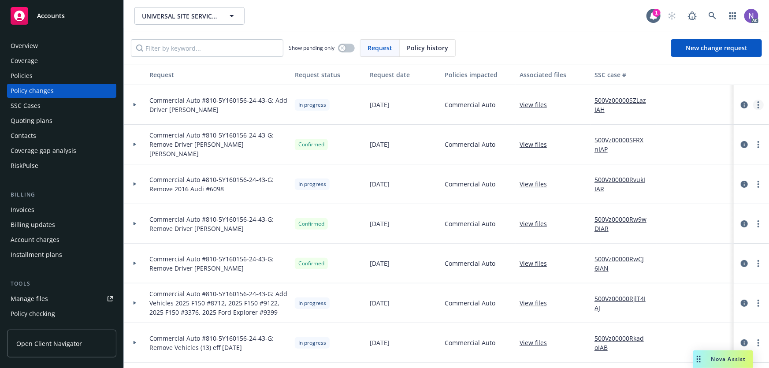
click at [753, 105] on link "more" at bounding box center [758, 105] width 11 height 11
click at [690, 173] on link "Resume workflow" at bounding box center [681, 176] width 151 height 18
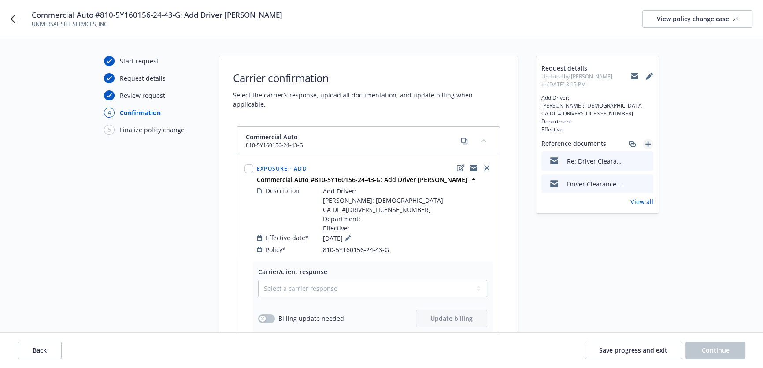
click at [648, 147] on icon "add" at bounding box center [648, 143] width 5 height 5
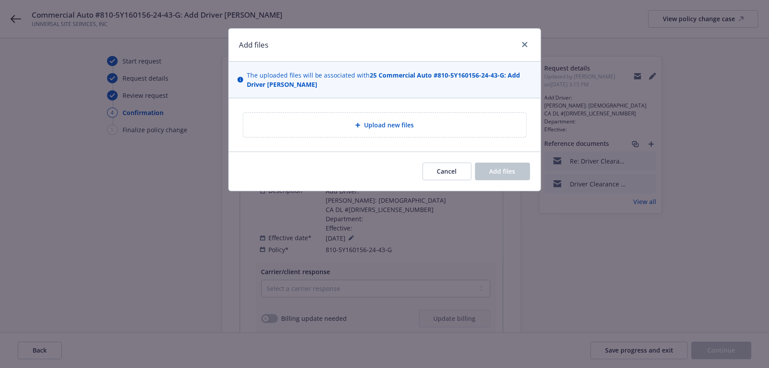
click at [464, 119] on div "Upload new files" at bounding box center [384, 125] width 283 height 24
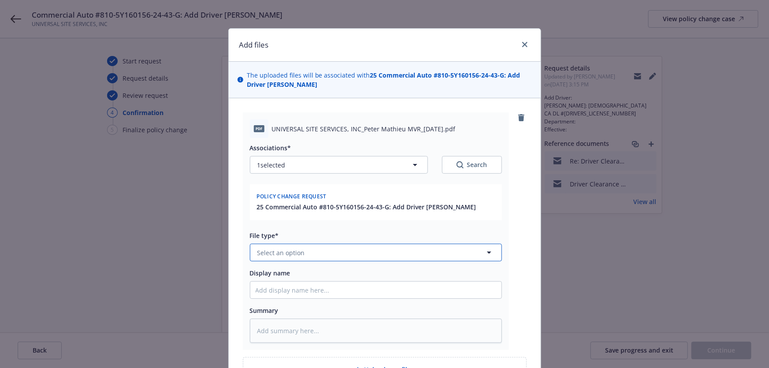
click at [321, 256] on button "Select an option" at bounding box center [376, 253] width 252 height 18
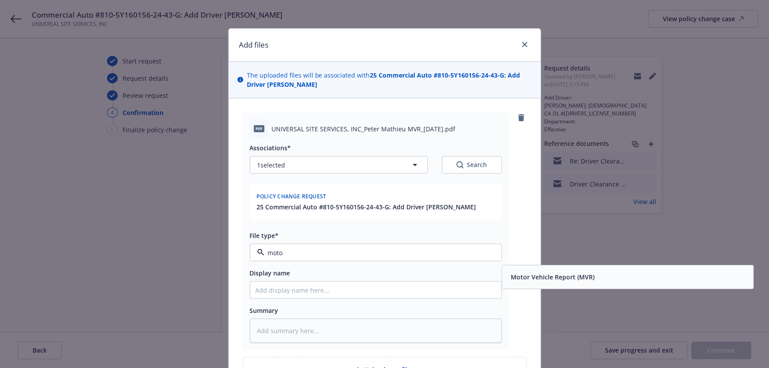
click at [553, 291] on div "Add files The uploaded files will be associated with 25 Commercial Auto #810-5Y…" at bounding box center [384, 184] width 769 height 368
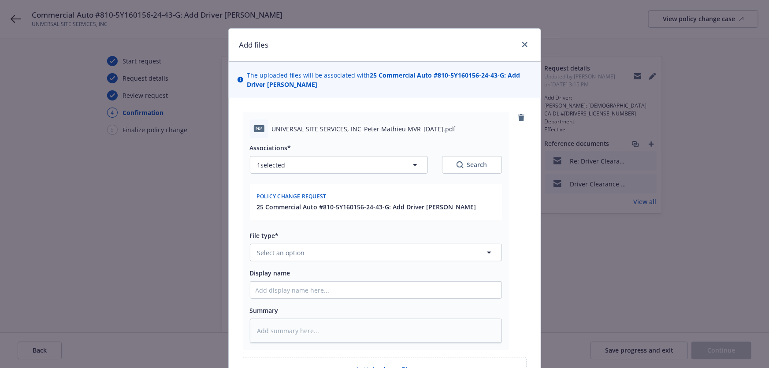
click at [555, 281] on div "Add files The uploaded files will be associated with 25 Commercial Auto #810-5Y…" at bounding box center [384, 184] width 769 height 368
click at [348, 247] on button "Select an option" at bounding box center [376, 253] width 252 height 18
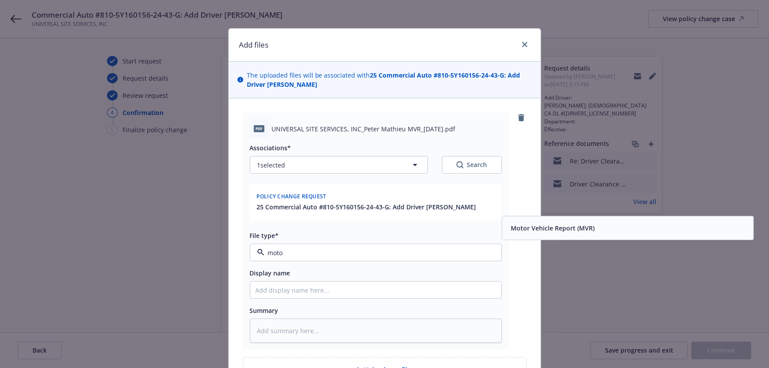
click at [517, 232] on span "Motor Vehicle Report (MVR)" at bounding box center [553, 227] width 84 height 9
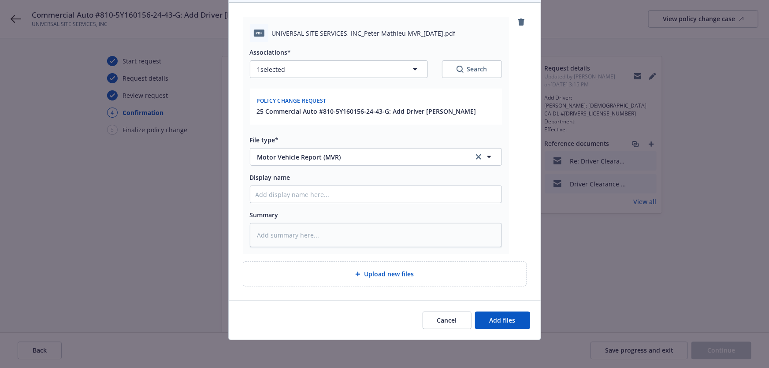
click at [508, 329] on div "Cancel Add files" at bounding box center [385, 320] width 312 height 39
click at [505, 323] on span "Add files" at bounding box center [503, 320] width 26 height 8
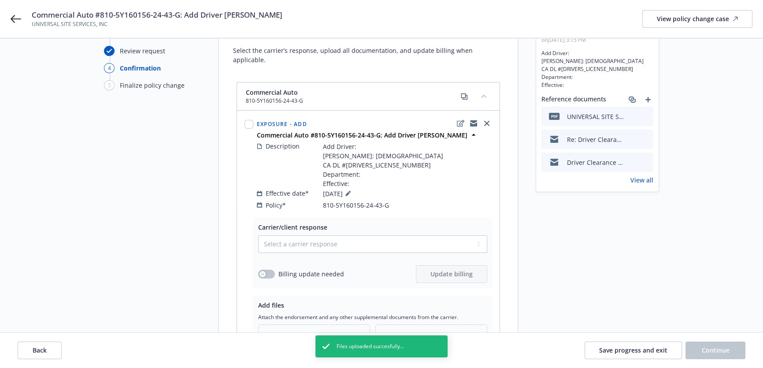
scroll to position [138, 0]
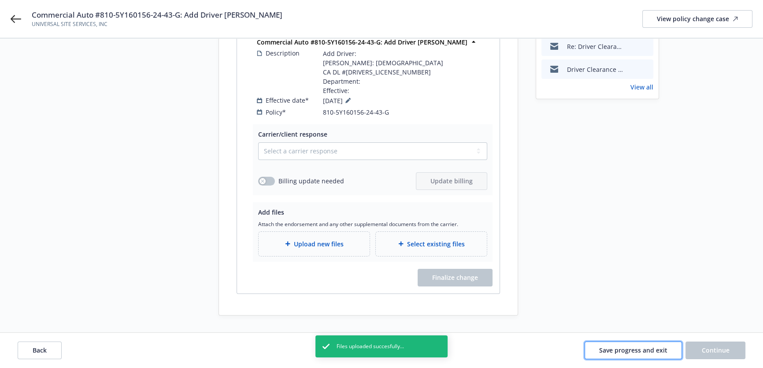
click at [617, 343] on button "Save progress and exit" at bounding box center [633, 351] width 97 height 18
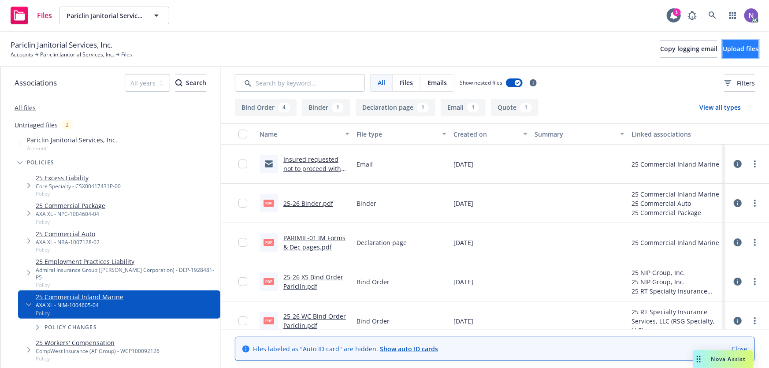
click at [723, 45] on span "Upload files" at bounding box center [741, 49] width 36 height 8
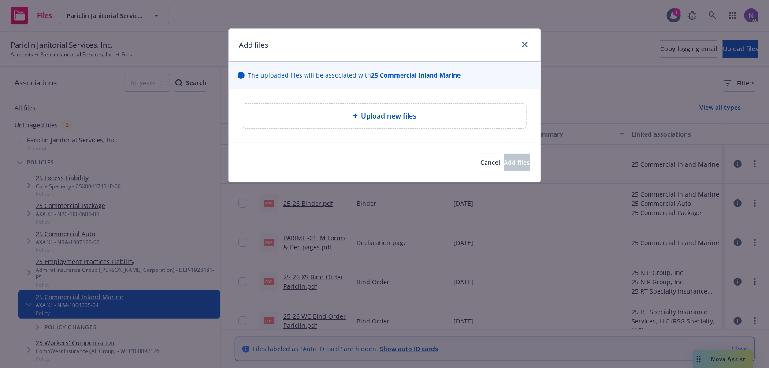
click at [408, 125] on div "Upload new files" at bounding box center [384, 116] width 283 height 25
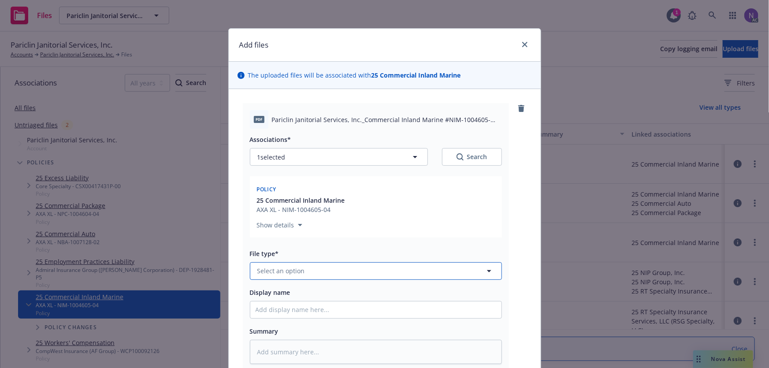
click at [327, 265] on button "Select an option" at bounding box center [376, 271] width 252 height 18
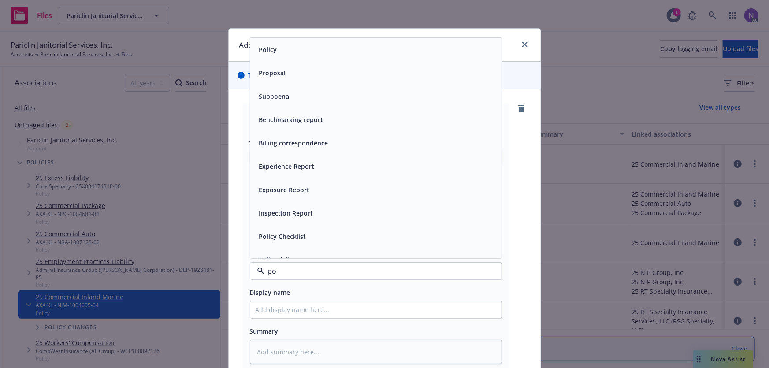
type input "pol"
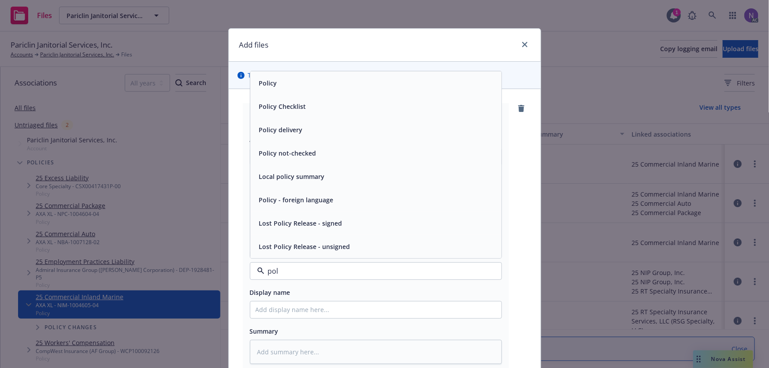
click at [301, 90] on div "Policy" at bounding box center [375, 82] width 251 height 23
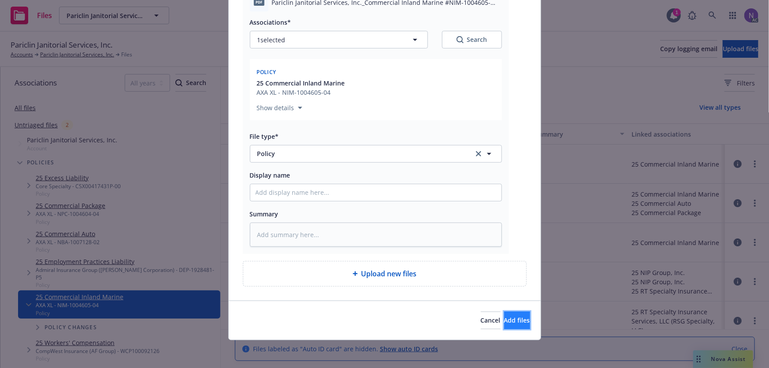
click at [504, 319] on button "Add files" at bounding box center [517, 321] width 26 height 18
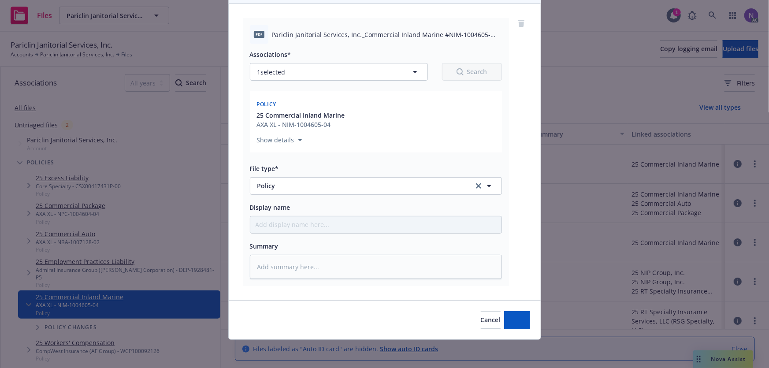
scroll to position [85, 0]
type textarea "x"
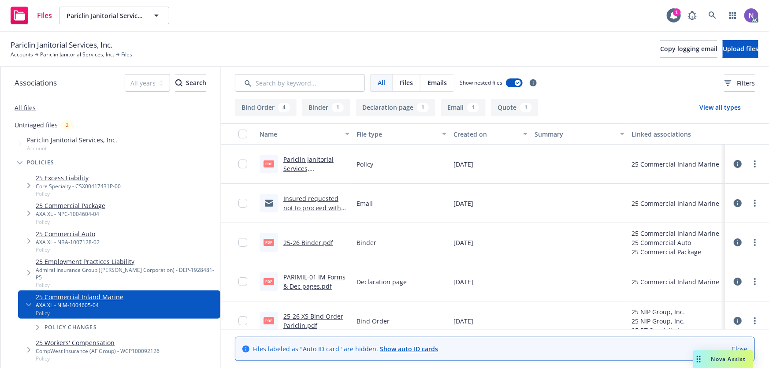
click at [316, 161] on link "Pariclin Janitorial Services, Inc._Commercial Inland Marine #NIM-1004605-04_Pol…" at bounding box center [314, 182] width 62 height 55
drag, startPoint x: 316, startPoint y: 157, endPoint x: 337, endPoint y: 145, distance: 24.3
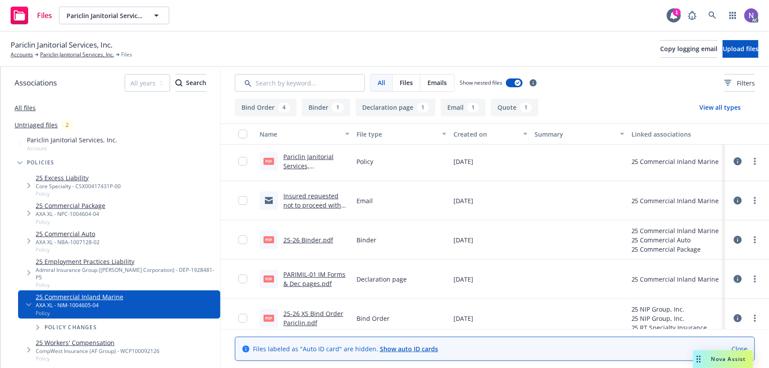
scroll to position [4, 0]
click at [326, 155] on link "Pariclin Janitorial Services, Inc._Commercial Inland Marine #NIM-1004605-04_Pol…" at bounding box center [314, 178] width 62 height 55
click at [83, 54] on link "Pariclin Janitorial Services, Inc." at bounding box center [77, 55] width 74 height 8
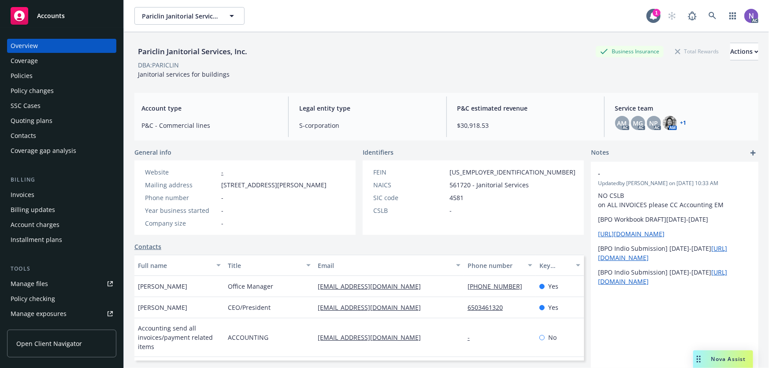
click at [48, 77] on div "Policies" at bounding box center [62, 76] width 102 height 14
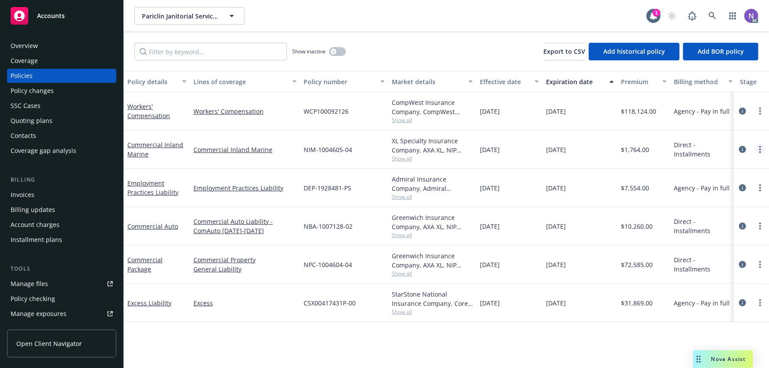
click at [761, 147] on circle "more" at bounding box center [760, 147] width 2 height 2
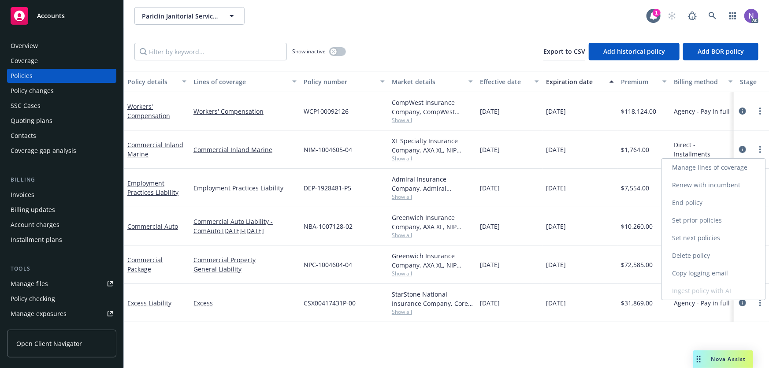
click at [726, 167] on link "Manage lines of coverage" at bounding box center [714, 168] width 104 height 18
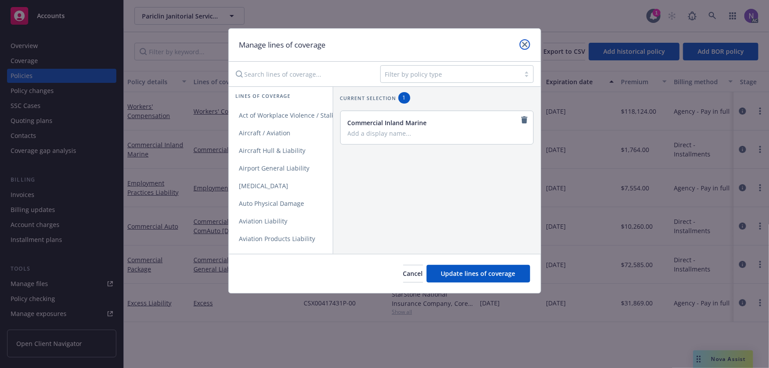
click at [528, 48] on link "close" at bounding box center [525, 44] width 11 height 11
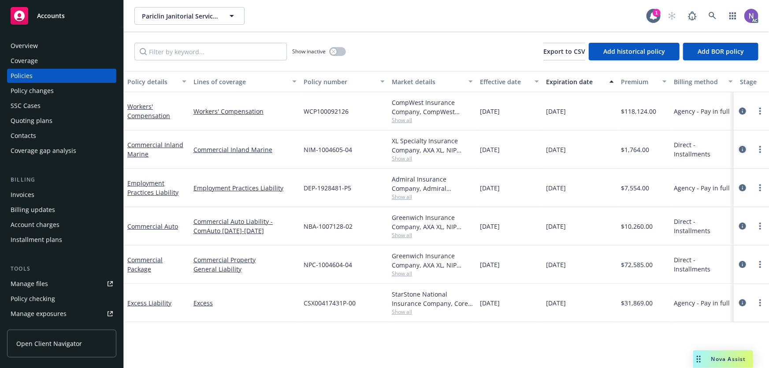
click at [741, 150] on icon "circleInformation" at bounding box center [742, 149] width 7 height 7
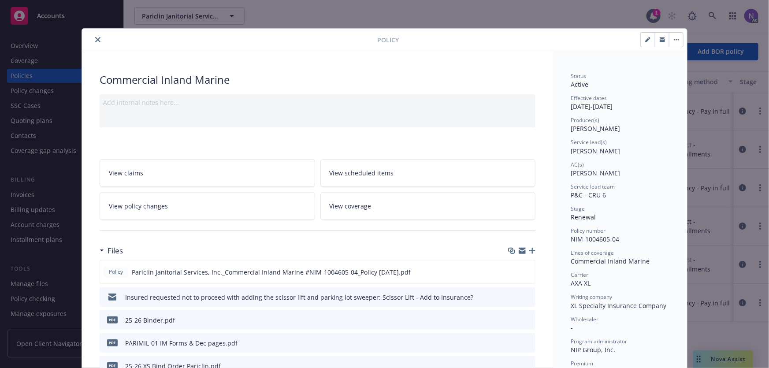
click at [344, 202] on span "View coverage" at bounding box center [351, 205] width 42 height 9
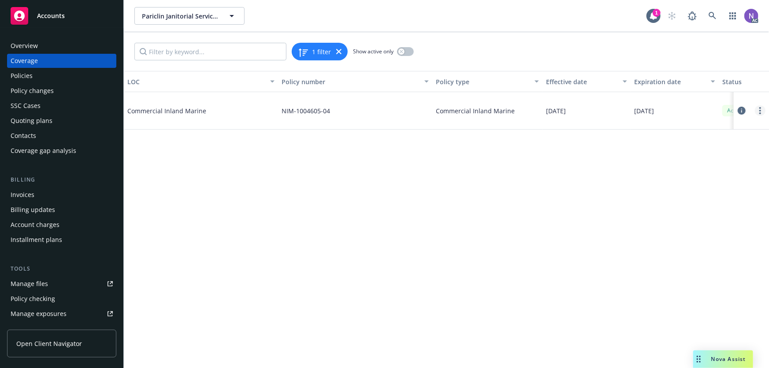
click at [758, 108] on link "more" at bounding box center [760, 110] width 11 height 11
click at [697, 130] on link "Edit coverage" at bounding box center [708, 129] width 116 height 18
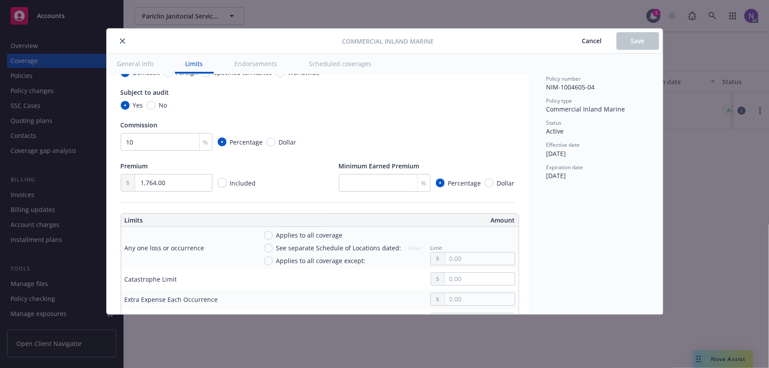
scroll to position [240, 0]
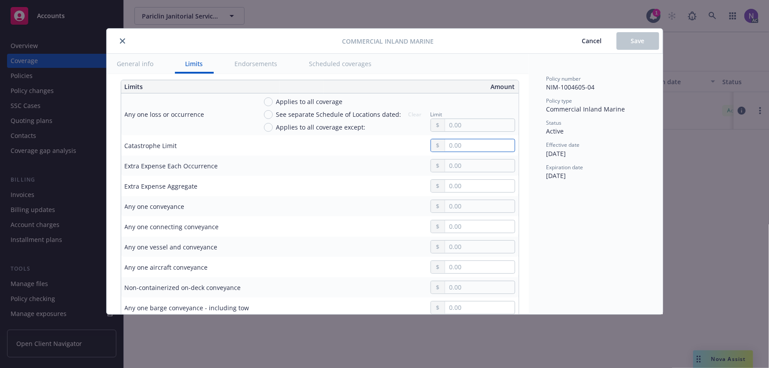
click at [448, 141] on input "text" at bounding box center [479, 145] width 69 height 12
click at [462, 142] on input "text" at bounding box center [479, 145] width 69 height 12
type textarea "x"
type input "5.00"
type textarea "x"
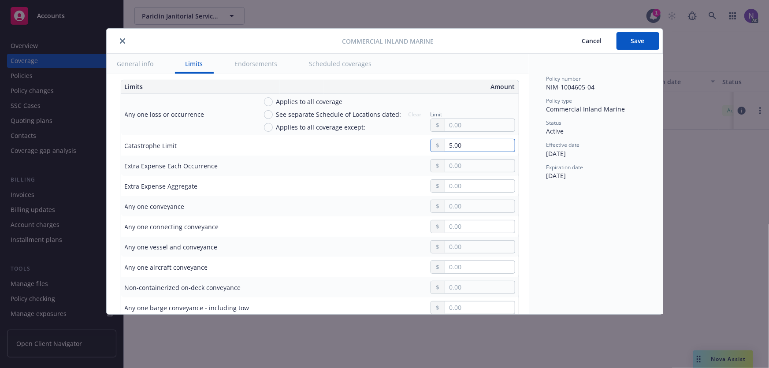
type input "50.00"
type textarea "x"
type input "500.00"
type textarea "x"
type input "5,000.00"
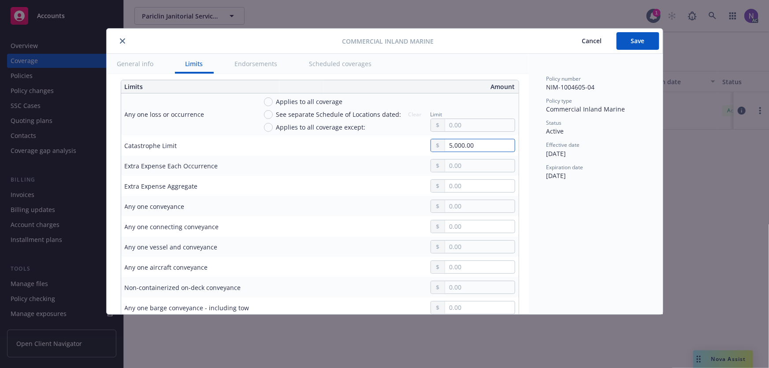
type textarea "x"
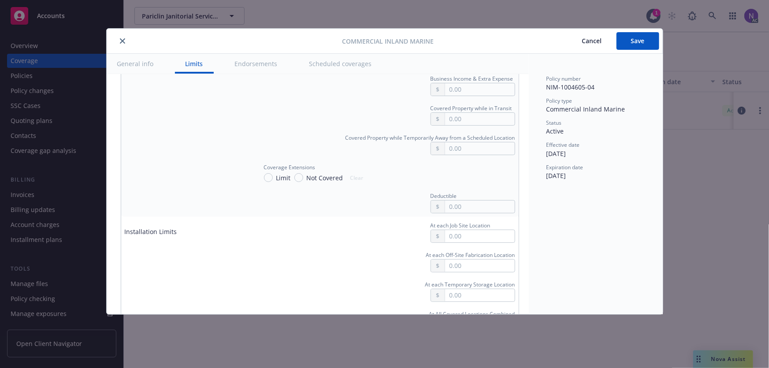
scroll to position [1643, 0]
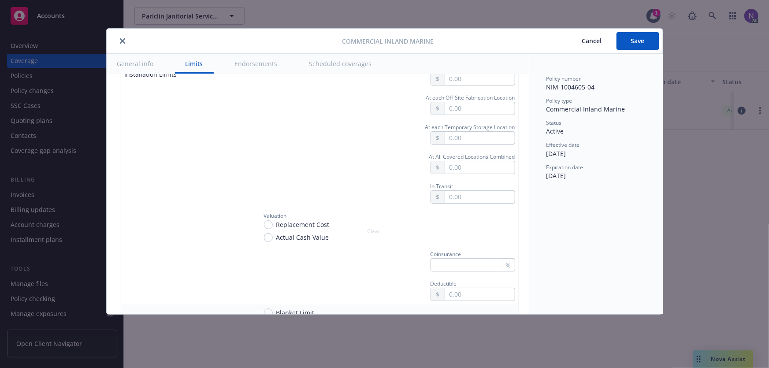
type input "50,000.00"
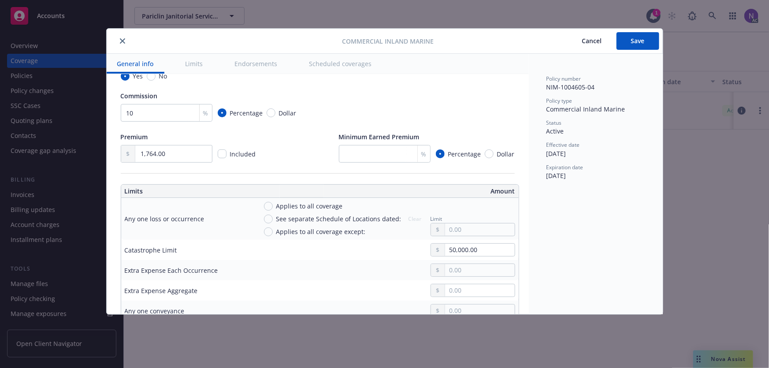
scroll to position [174, 0]
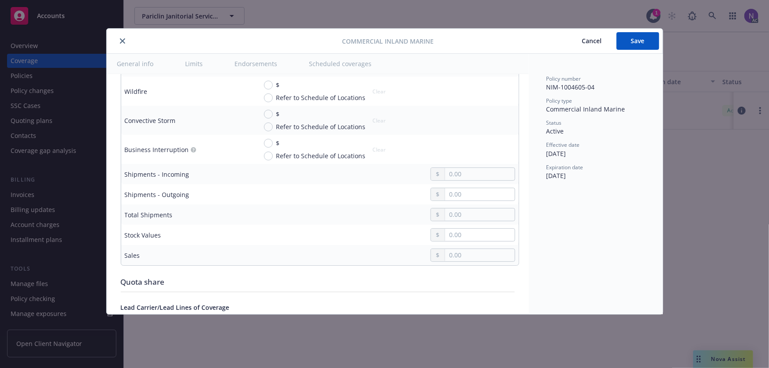
type textarea "x"
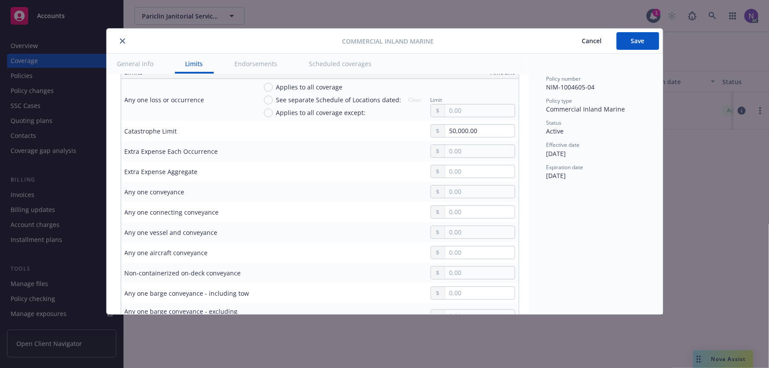
scroll to position [234, 0]
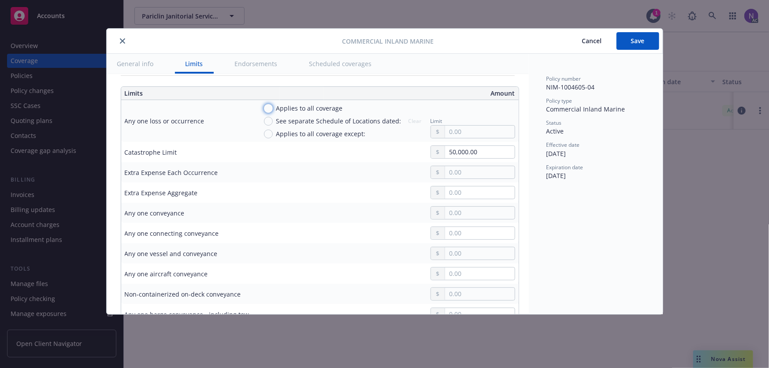
click at [269, 107] on input "Applies to all coverage" at bounding box center [268, 108] width 9 height 9
radio input "true"
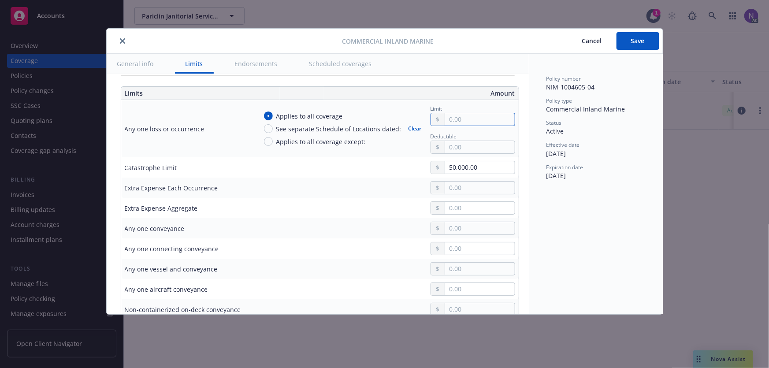
click at [467, 119] on input "text" at bounding box center [479, 119] width 69 height 12
type textarea "x"
type input "5.00"
type textarea "x"
type input "50.00"
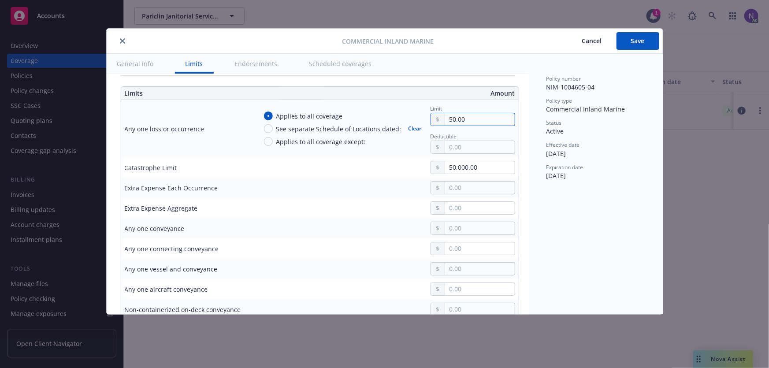
type textarea "x"
type input "500.00"
type textarea "x"
type input "5,000.00"
type textarea "x"
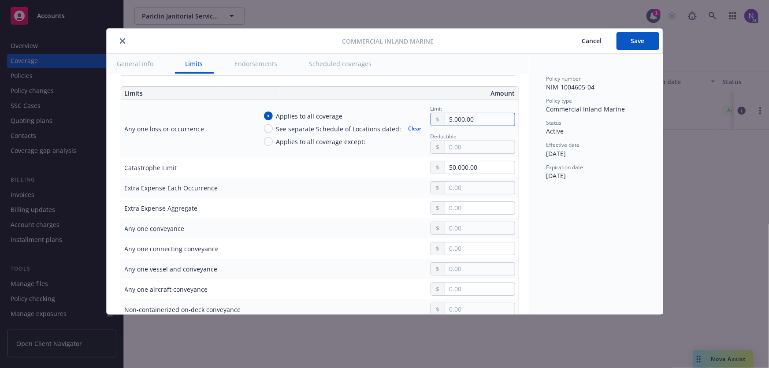
type input "50,000.00"
type textarea "x"
type input "50,000.00"
click at [449, 143] on input "text" at bounding box center [479, 147] width 69 height 12
type textarea "x"
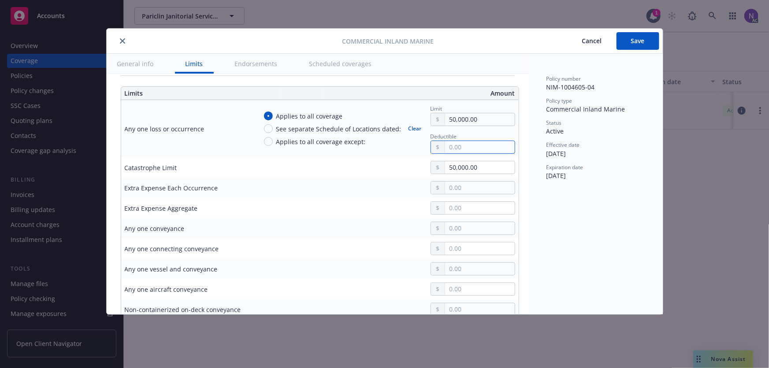
type input "2.00"
type textarea "x"
type input "25.00"
type textarea "x"
type input "250.00"
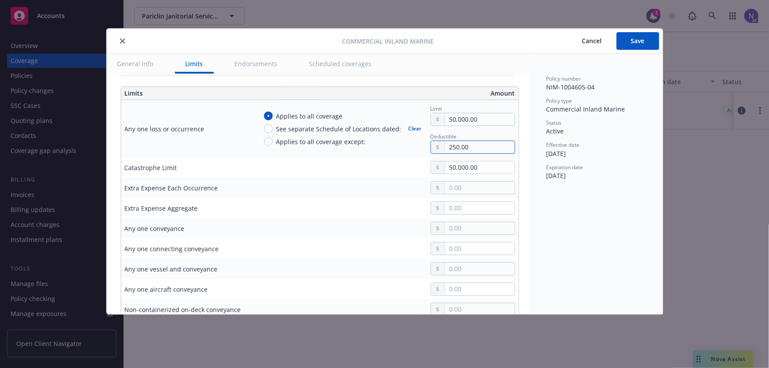
type textarea "x"
type input "2,500.00"
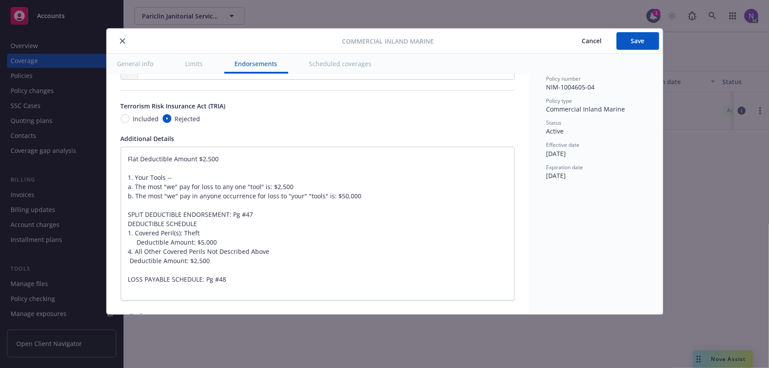
scroll to position [2156, 0]
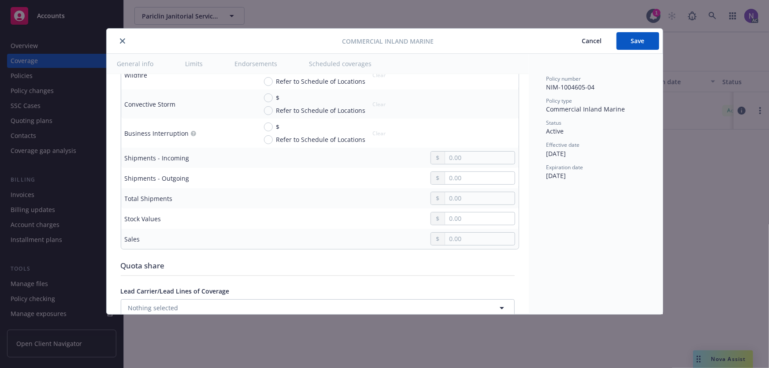
type textarea "x"
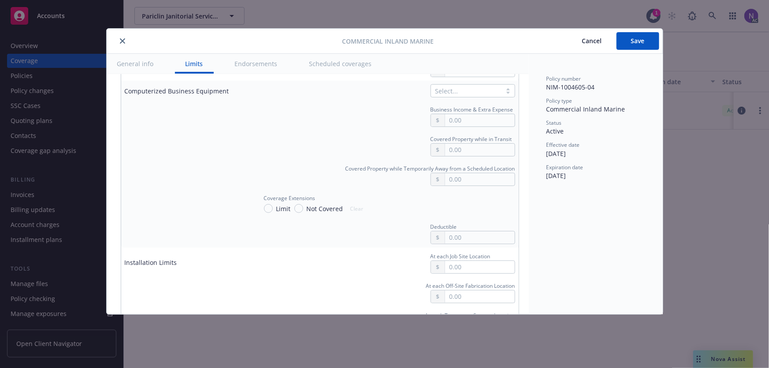
scroll to position [1435, 0]
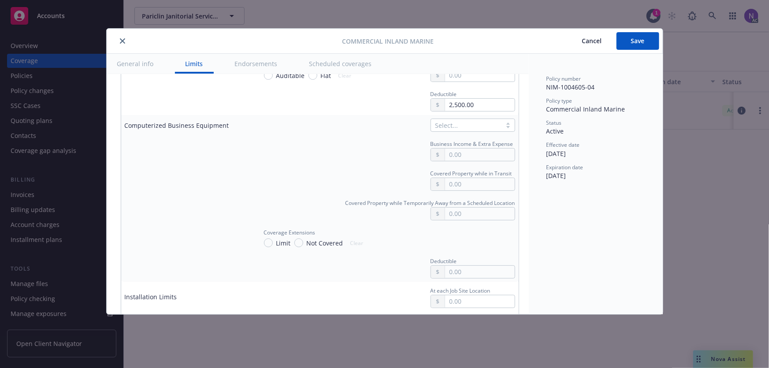
type input "2,500.00"
click at [405, 199] on span "Covered Property while Temporarily Away from a Scheduled Location" at bounding box center [431, 202] width 170 height 7
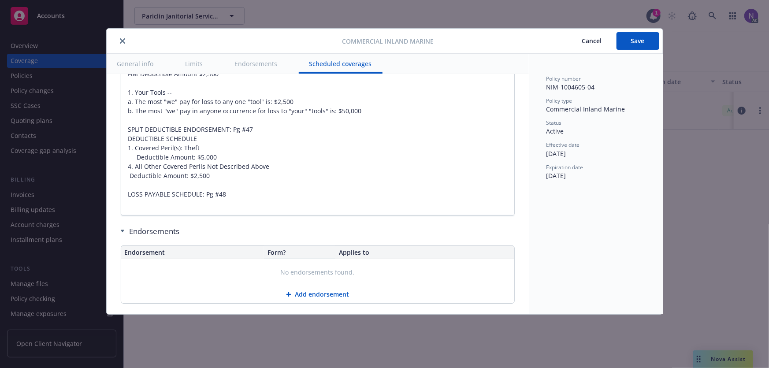
scroll to position [2482, 0]
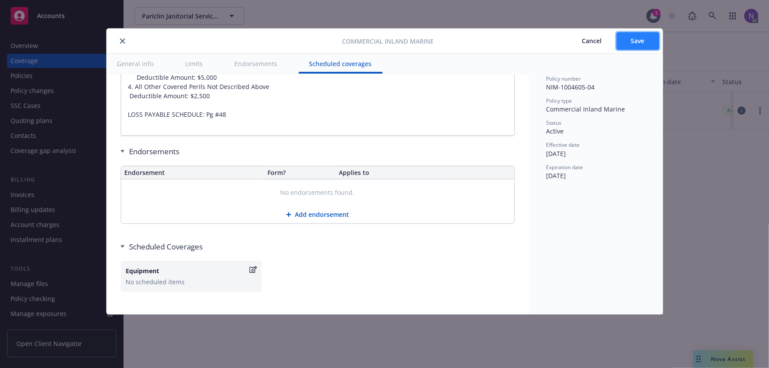
click at [631, 45] on span "Save" at bounding box center [638, 41] width 14 height 8
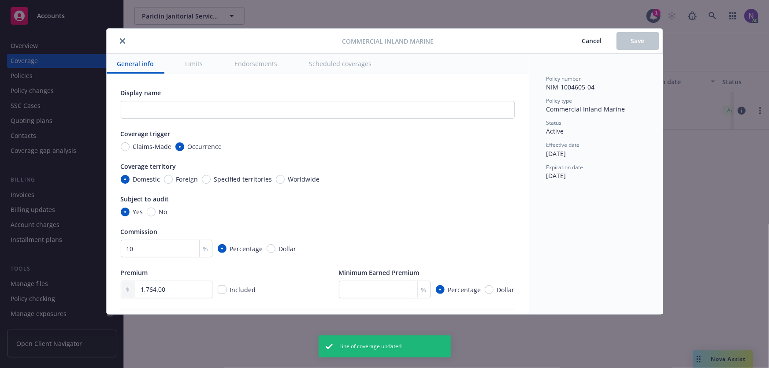
type textarea "x"
radio input "true"
type input "50,000.00"
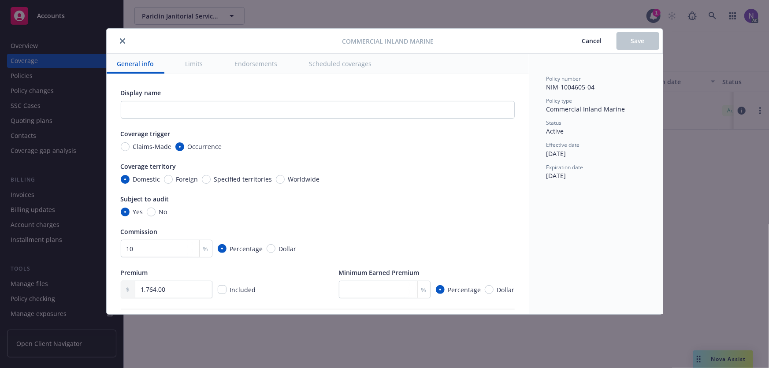
type textarea "x"
drag, startPoint x: 592, startPoint y: 38, endPoint x: 506, endPoint y: 21, distance: 88.1
click at [592, 38] on span "Cancel" at bounding box center [592, 41] width 20 height 8
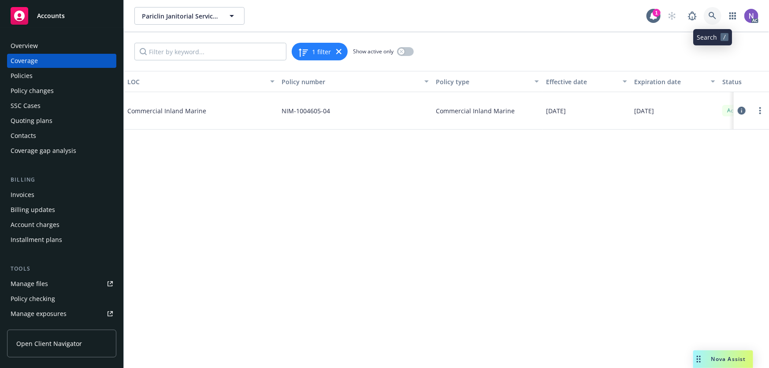
click at [707, 12] on link at bounding box center [713, 16] width 18 height 18
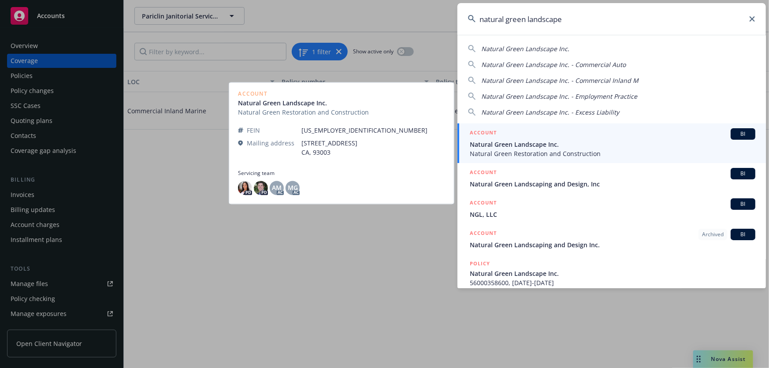
type input "natural green landscape"
click at [514, 149] on span "Natural Green Restoration and Construction" at bounding box center [613, 153] width 286 height 9
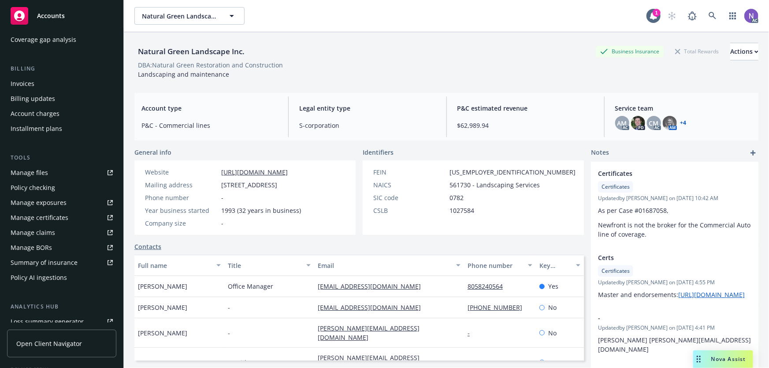
scroll to position [120, 0]
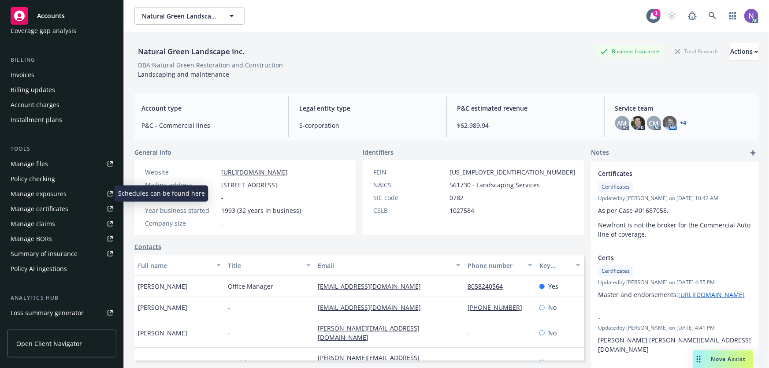
click at [59, 189] on div "Manage exposures" at bounding box center [39, 194] width 56 height 14
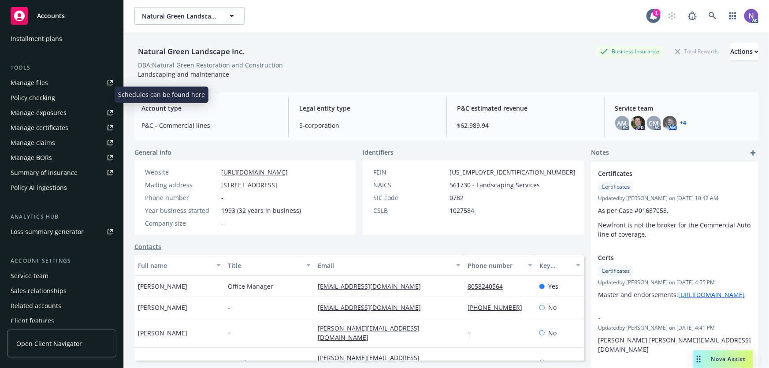
scroll to position [141, 0]
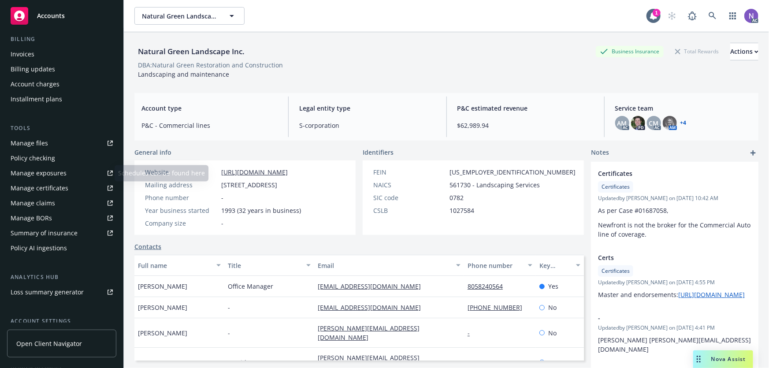
click at [59, 169] on div "Manage exposures" at bounding box center [39, 173] width 56 height 14
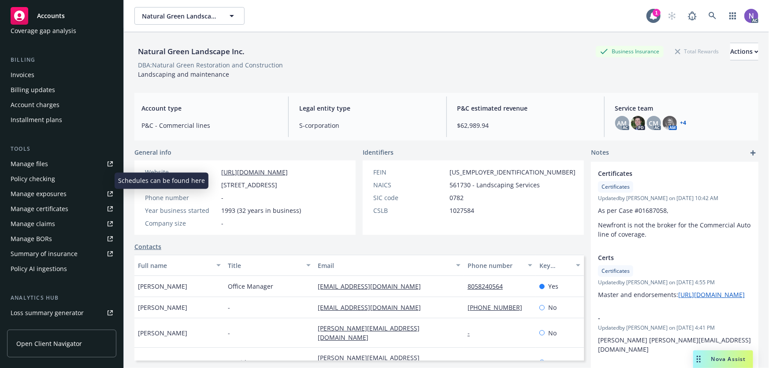
scroll to position [0, 0]
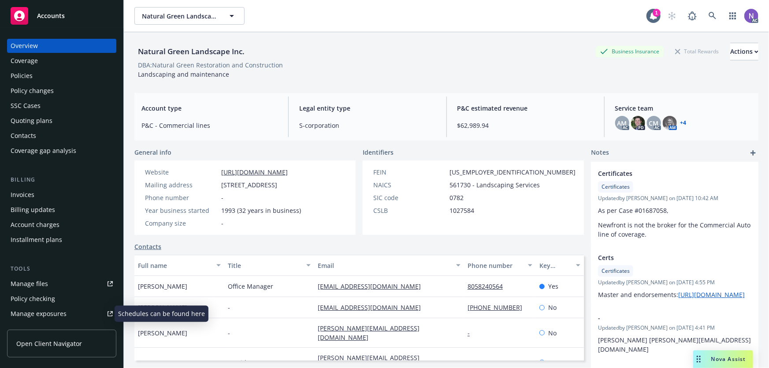
click at [62, 74] on div "Policies" at bounding box center [62, 76] width 102 height 14
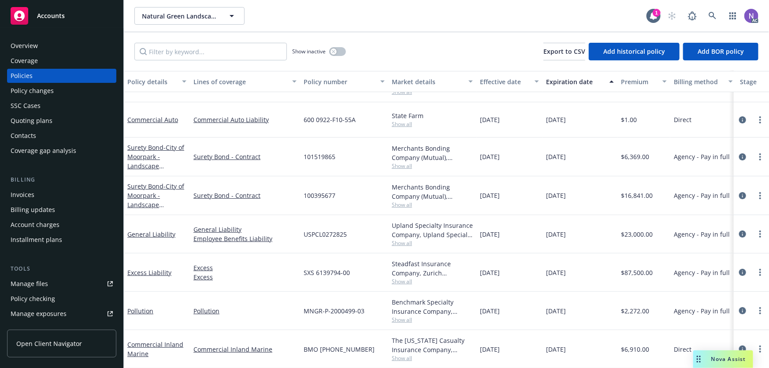
scroll to position [68, 0]
click at [739, 346] on icon "circleInformation" at bounding box center [742, 349] width 7 height 7
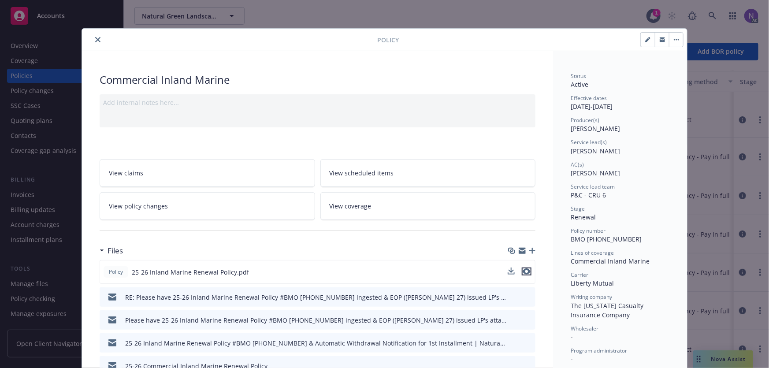
click at [523, 271] on icon "preview file" at bounding box center [527, 271] width 8 height 6
click at [97, 42] on button "close" at bounding box center [98, 39] width 11 height 11
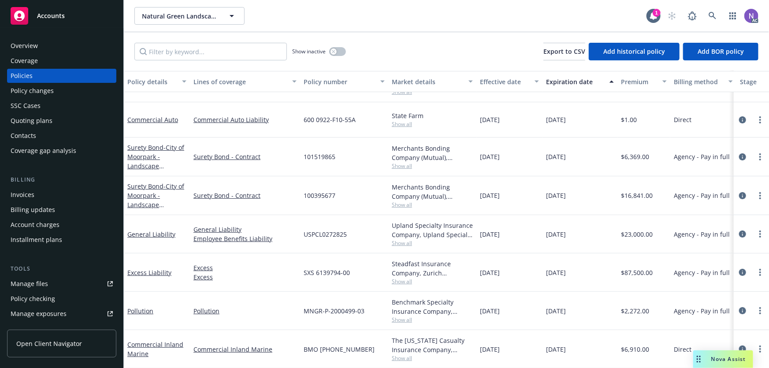
click at [47, 124] on div "Quoting plans" at bounding box center [32, 121] width 42 height 14
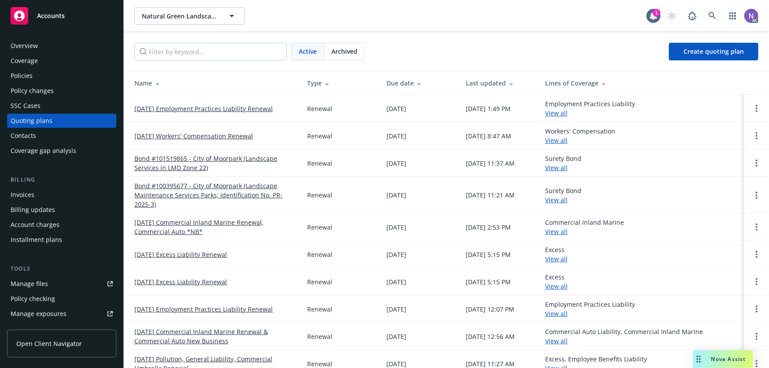
click at [343, 44] on div "Archived" at bounding box center [344, 51] width 40 height 17
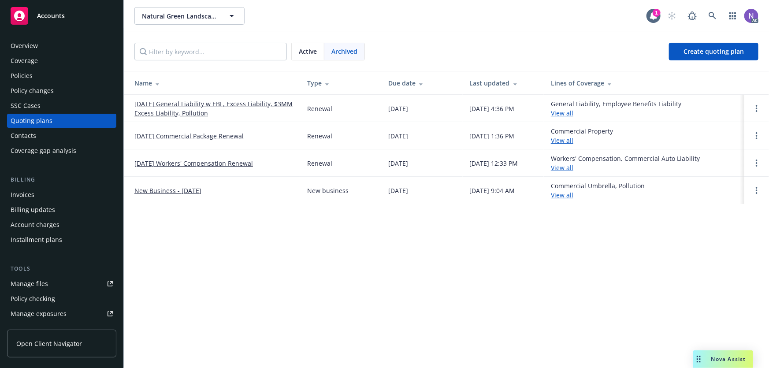
click at [293, 51] on div "Active" at bounding box center [308, 51] width 33 height 17
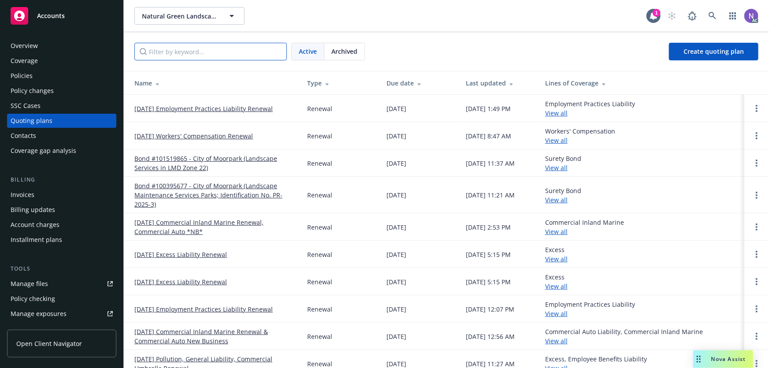
drag, startPoint x: 229, startPoint y: 48, endPoint x: 236, endPoint y: 48, distance: 6.6
click at [229, 48] on input "Filter by keyword..." at bounding box center [210, 52] width 152 height 18
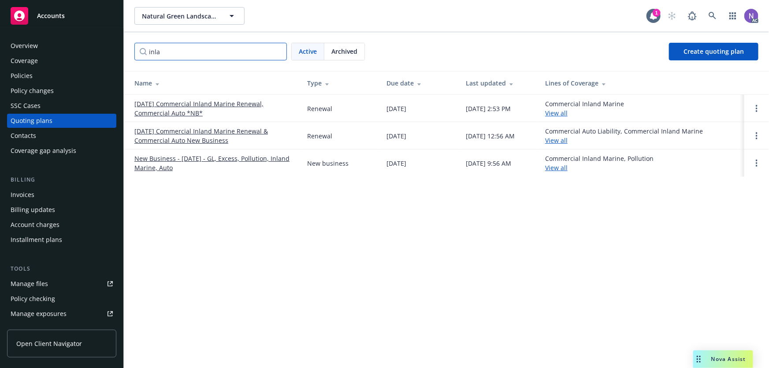
type input "inla"
click at [256, 105] on link "09/01/25 Commercial Inland Marine Renewal, Commercial Auto *NB*" at bounding box center [213, 108] width 159 height 19
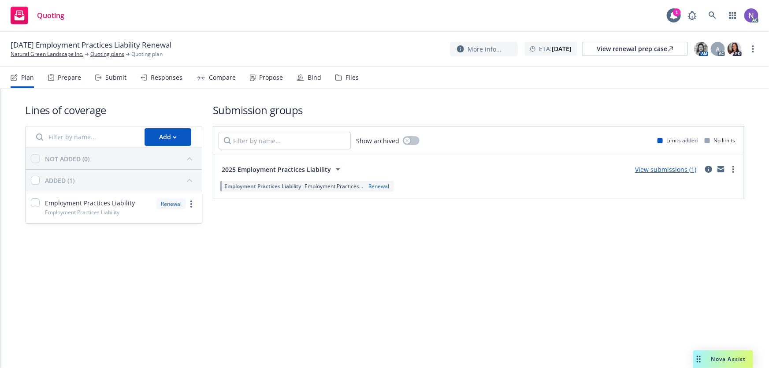
click at [336, 82] on div "Files" at bounding box center [346, 77] width 23 height 21
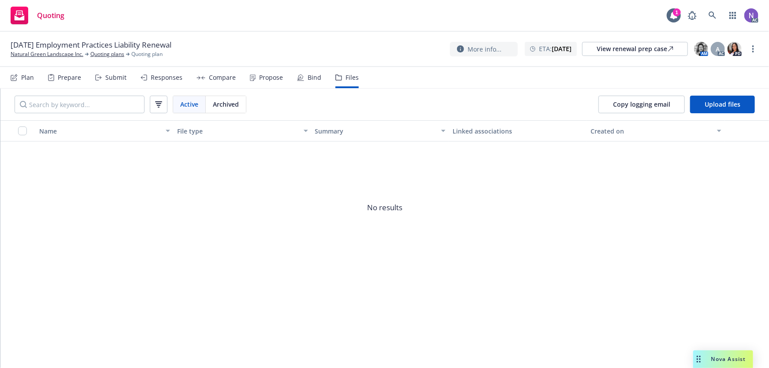
click at [339, 76] on div "Files" at bounding box center [346, 77] width 23 height 21
click at [60, 83] on div "Prepare" at bounding box center [64, 77] width 33 height 21
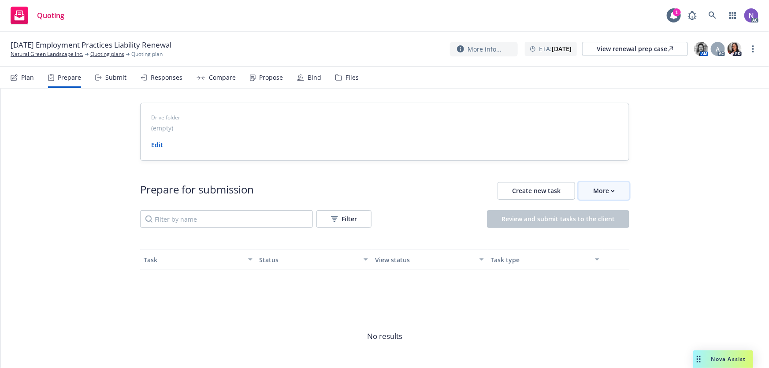
click at [585, 185] on button "More" at bounding box center [604, 191] width 51 height 18
click at [610, 231] on span "Go to Indio account" at bounding box center [615, 231] width 78 height 8
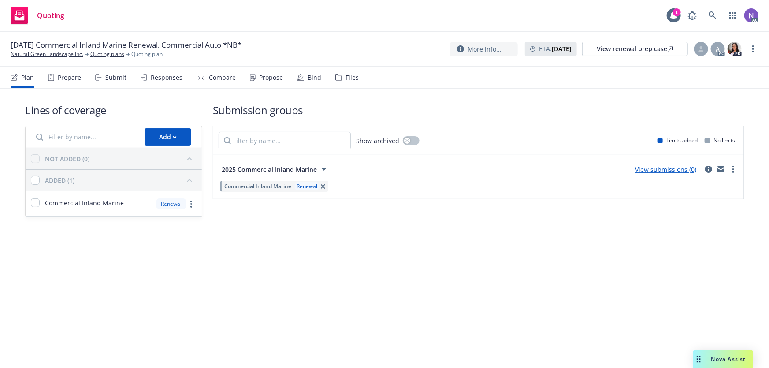
click at [79, 78] on div "Prepare" at bounding box center [69, 77] width 23 height 7
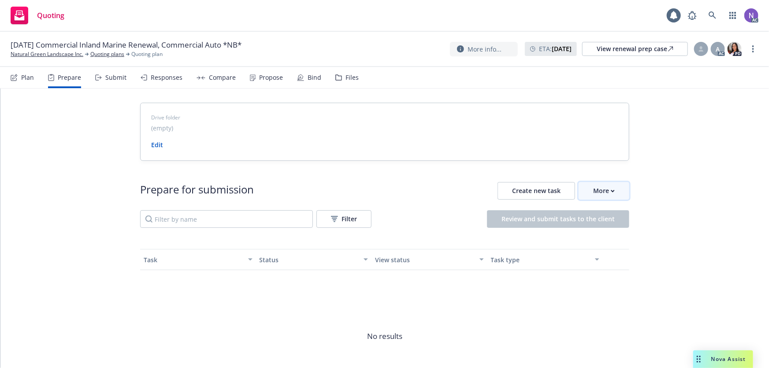
click at [596, 192] on div "More" at bounding box center [604, 190] width 22 height 17
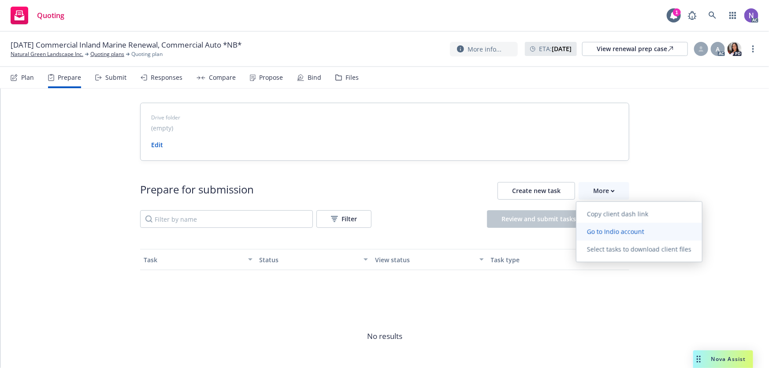
click at [625, 238] on link "Go to Indio account" at bounding box center [639, 232] width 126 height 18
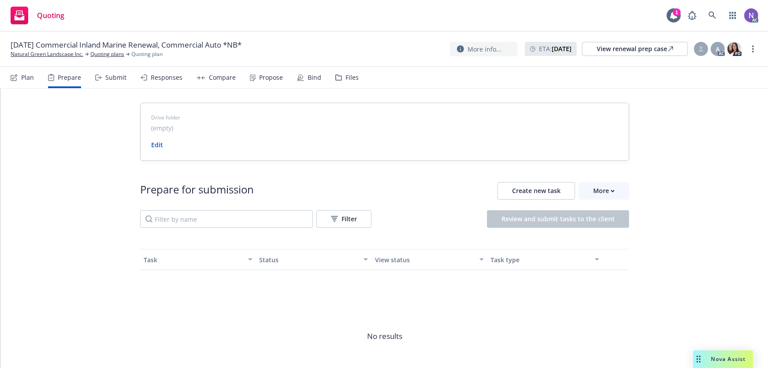
drag, startPoint x: 61, startPoint y: 52, endPoint x: 274, endPoint y: 37, distance: 213.3
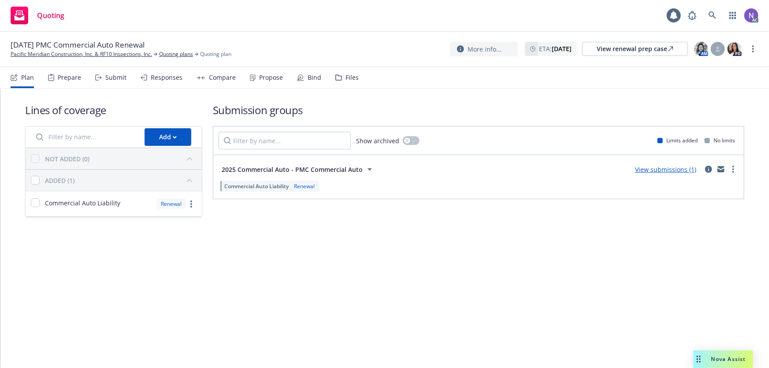
click at [341, 74] on div "Files" at bounding box center [346, 77] width 23 height 21
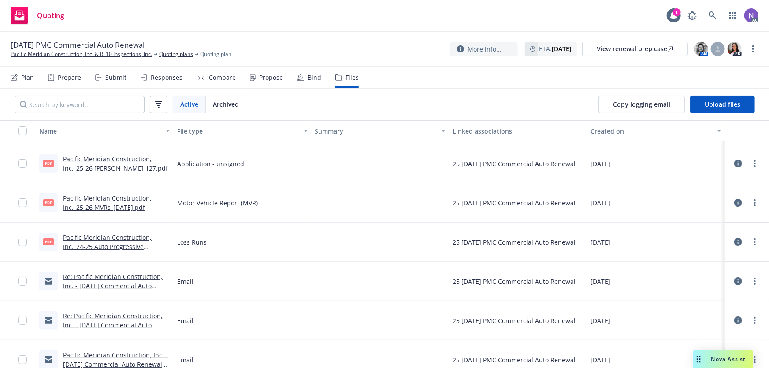
scroll to position [40, 0]
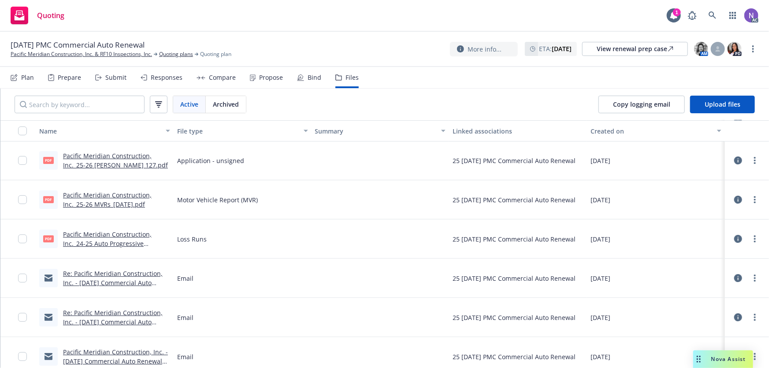
click at [133, 243] on link "Pacific Meridian Construction, Inc._24-25 Auto Progressive LRs_[DATE].pdf" at bounding box center [107, 243] width 89 height 27
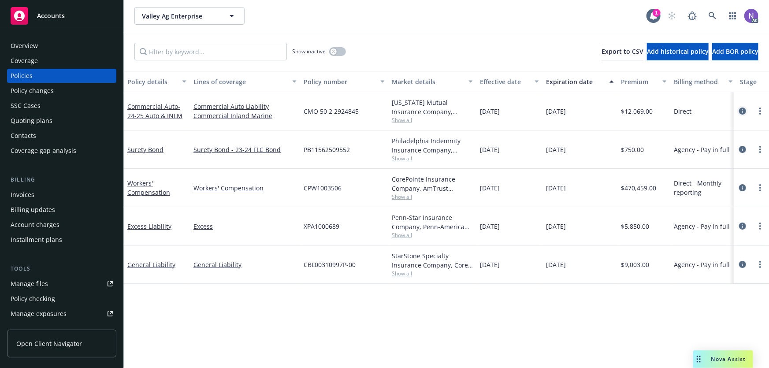
click at [741, 110] on icon "circleInformation" at bounding box center [742, 111] width 7 height 7
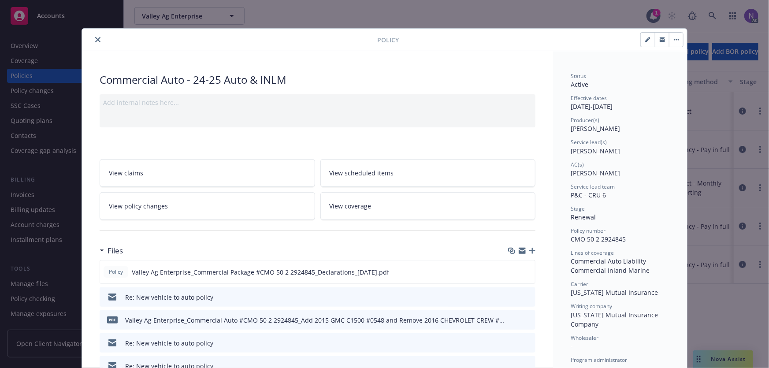
click at [530, 250] on icon "button" at bounding box center [532, 251] width 6 height 6
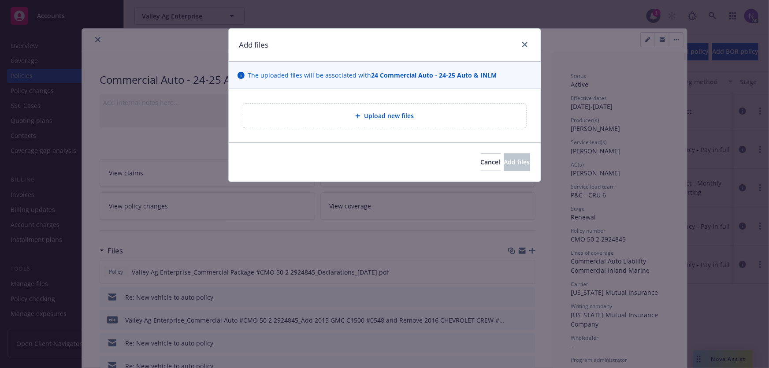
click at [339, 105] on div "Upload new files" at bounding box center [385, 115] width 312 height 53
click at [340, 116] on div "Upload new files" at bounding box center [384, 116] width 269 height 10
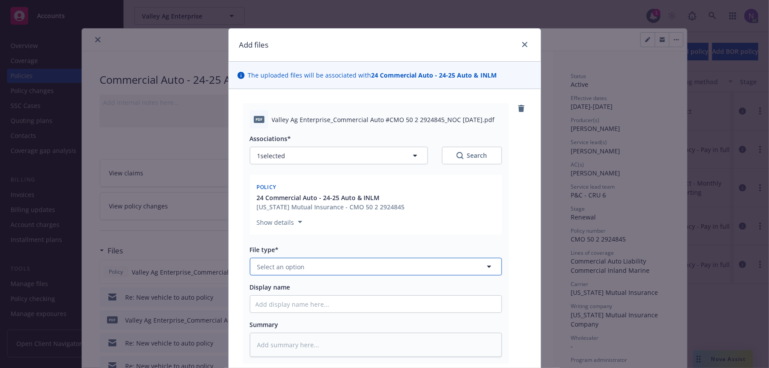
click at [309, 272] on button "Select an option" at bounding box center [376, 267] width 252 height 18
type input "notice of"
click at [315, 266] on input "notice of" at bounding box center [373, 266] width 219 height 9
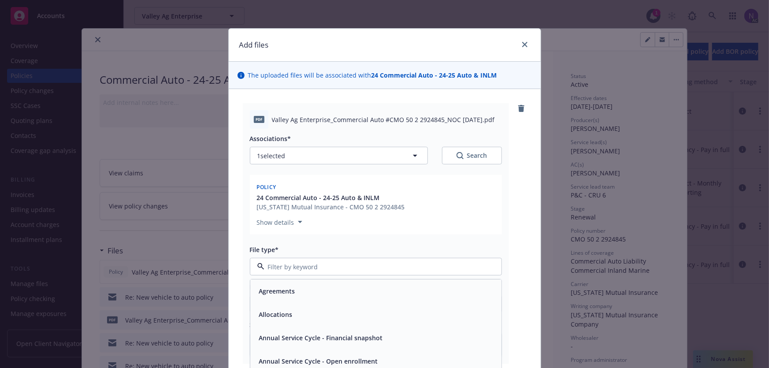
drag, startPoint x: 315, startPoint y: 266, endPoint x: 295, endPoint y: 268, distance: 20.3
click at [295, 268] on input at bounding box center [373, 266] width 219 height 9
type input "notice of can"
click at [296, 291] on span "Notice of Cancellation" at bounding box center [292, 291] width 67 height 9
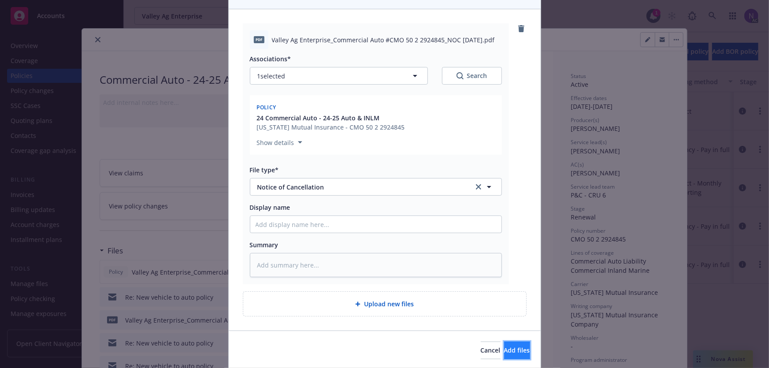
click at [504, 356] on button "Add files" at bounding box center [517, 351] width 26 height 18
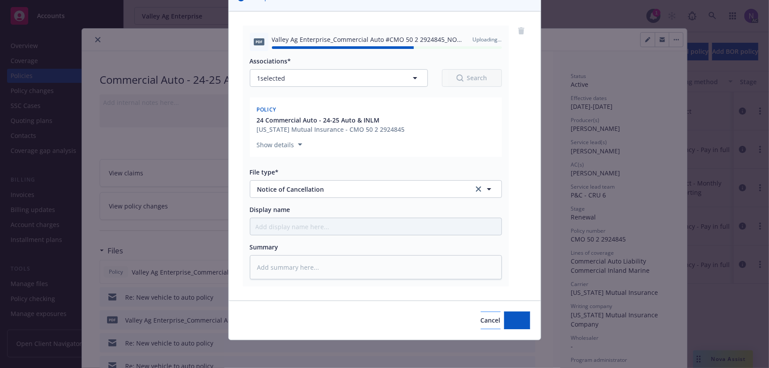
type textarea "x"
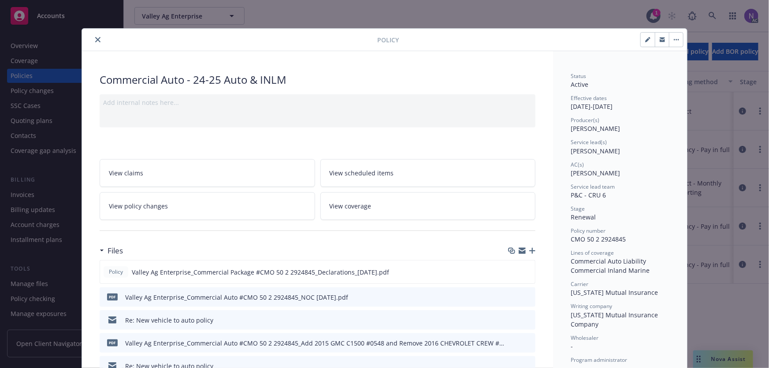
click at [658, 42] on button "button" at bounding box center [662, 40] width 14 height 14
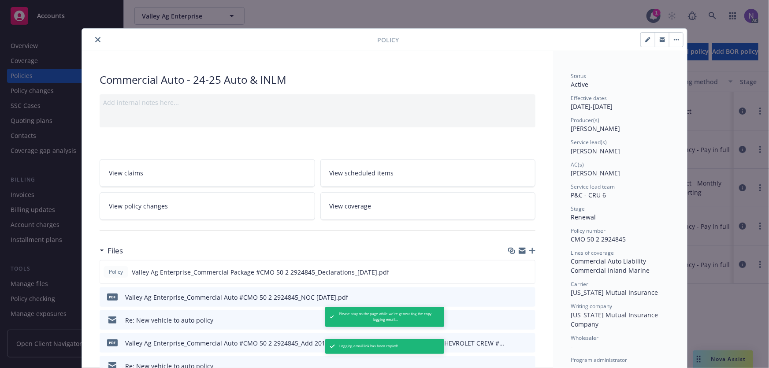
click at [97, 37] on icon "close" at bounding box center [97, 39] width 5 height 5
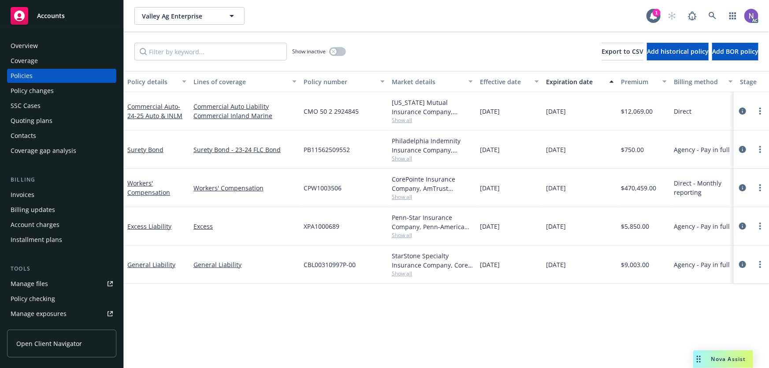
click at [60, 41] on div "Overview" at bounding box center [62, 46] width 102 height 14
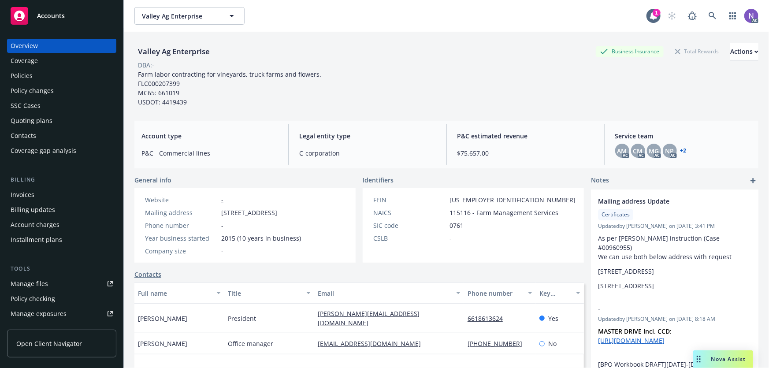
click at [64, 80] on div "Policies" at bounding box center [62, 76] width 102 height 14
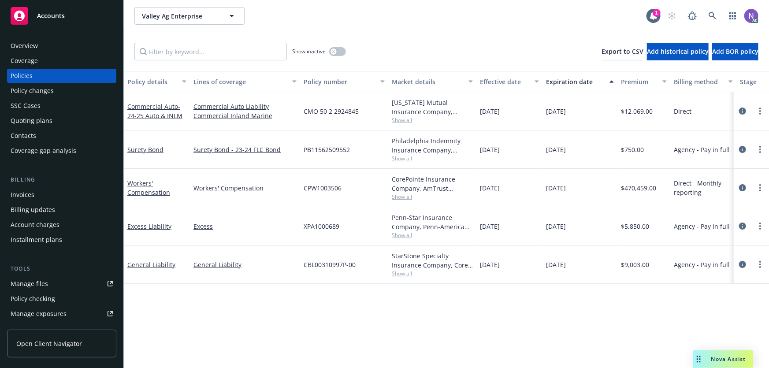
click at [331, 112] on span "CMO 50 2 2924845" at bounding box center [331, 111] width 55 height 9
copy span "CMO 50 2 2924845"
